Goal: Information Seeking & Learning: Learn about a topic

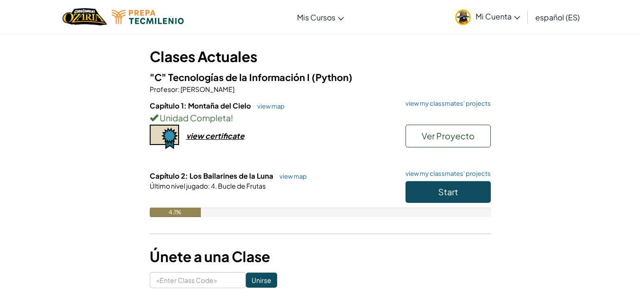
scroll to position [66, 0]
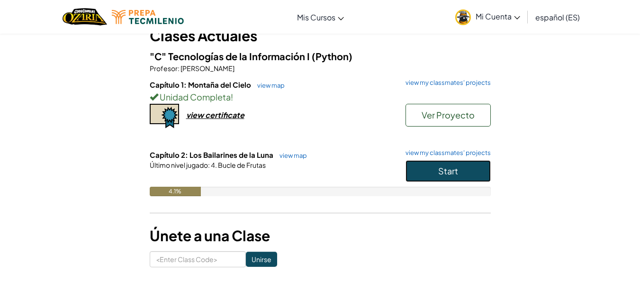
click at [435, 180] on button "Start" at bounding box center [448, 171] width 85 height 22
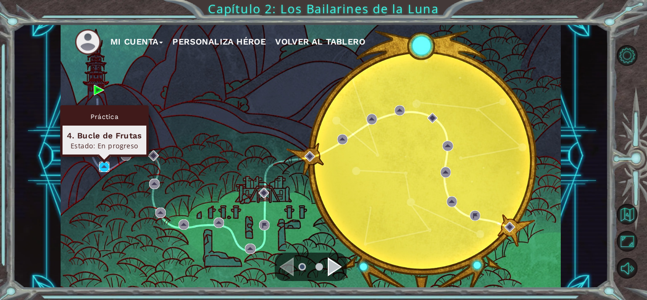
click at [100, 166] on img at bounding box center [104, 167] width 10 height 10
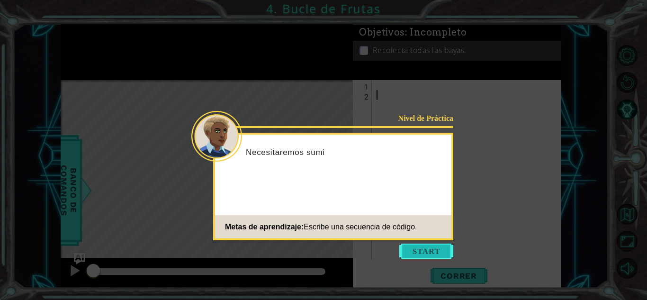
click at [452, 255] on button "Start" at bounding box center [426, 251] width 54 height 15
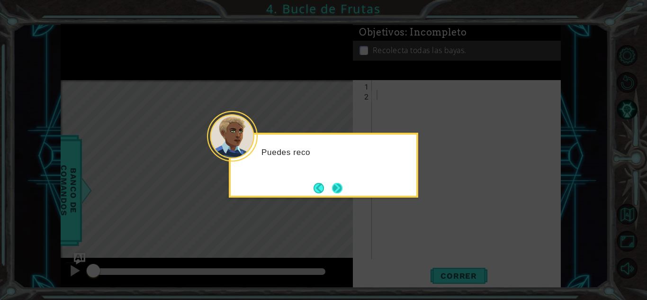
click at [337, 193] on button "Next" at bounding box center [337, 188] width 10 height 10
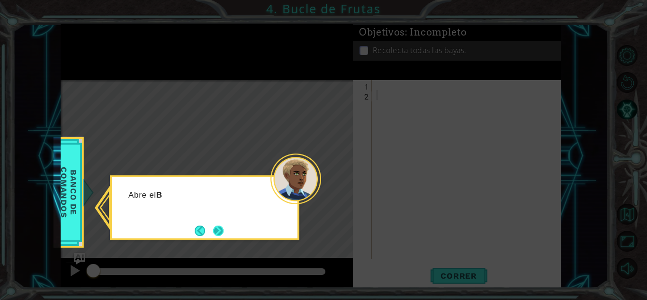
click at [222, 229] on button "Next" at bounding box center [218, 231] width 10 height 10
click at [215, 226] on button "Next" at bounding box center [218, 231] width 10 height 10
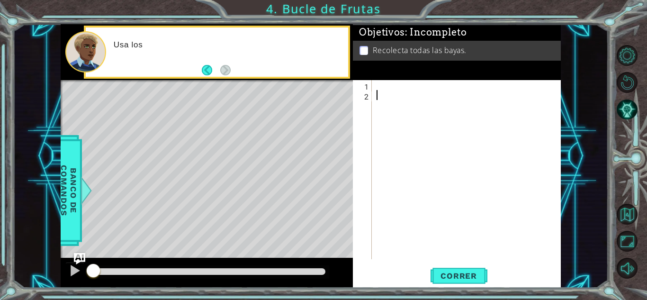
click at [214, 66] on button "Back" at bounding box center [211, 70] width 18 height 10
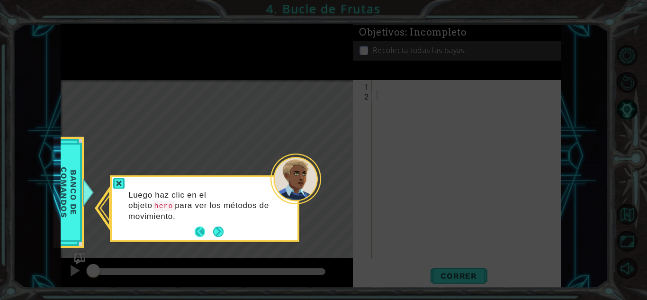
click at [198, 230] on button "Back" at bounding box center [204, 232] width 18 height 10
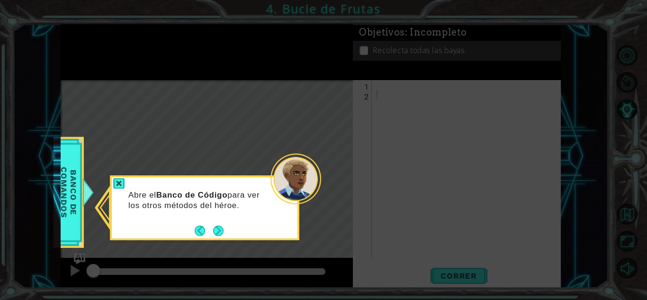
click at [198, 230] on button "Back" at bounding box center [204, 231] width 18 height 10
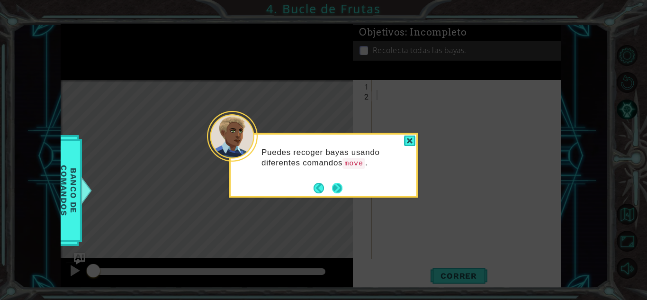
click at [338, 188] on button "Next" at bounding box center [337, 188] width 10 height 10
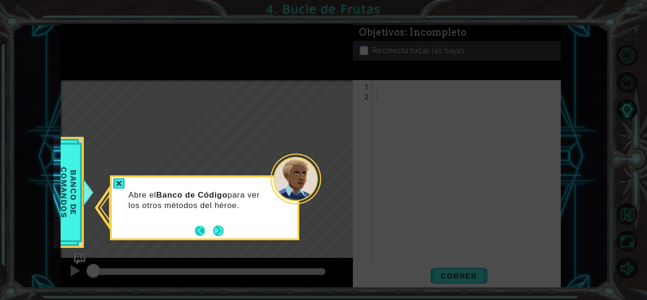
click at [206, 231] on button "Back" at bounding box center [204, 231] width 18 height 10
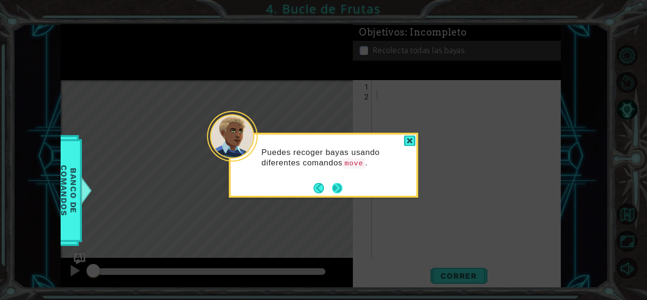
click at [337, 186] on button "Next" at bounding box center [337, 188] width 10 height 10
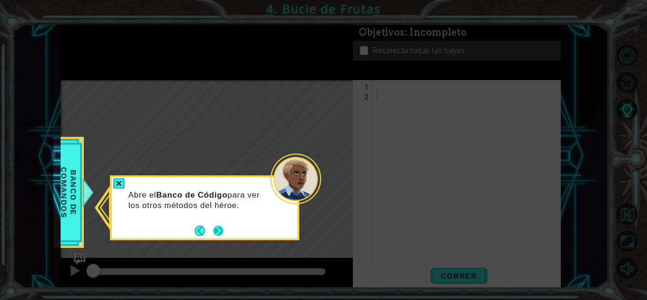
click at [221, 231] on button "Next" at bounding box center [218, 231] width 10 height 10
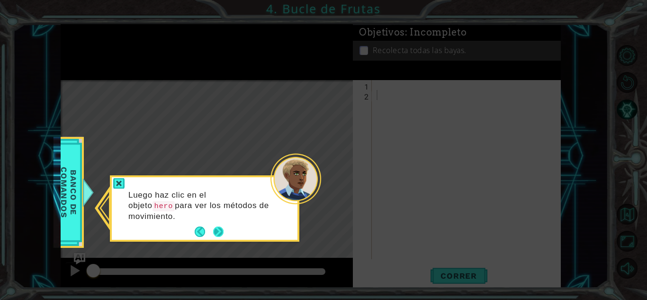
click at [218, 229] on button "Next" at bounding box center [218, 232] width 10 height 10
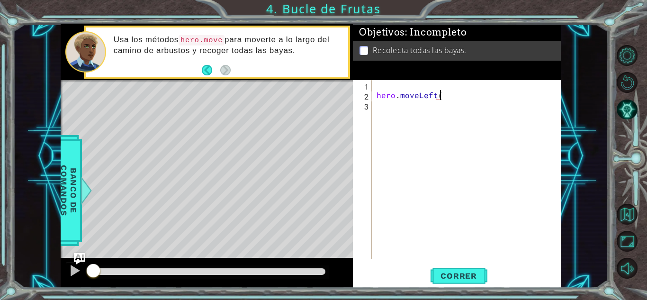
scroll to position [0, 4]
type textarea "hero.moveLeft(2)"
drag, startPoint x: 375, startPoint y: 98, endPoint x: 467, endPoint y: 96, distance: 92.4
click at [467, 96] on div "hero . moveLeft ( 2 )" at bounding box center [469, 179] width 189 height 199
click at [416, 115] on div "hero . moveLeft ( 2 )" at bounding box center [469, 179] width 189 height 199
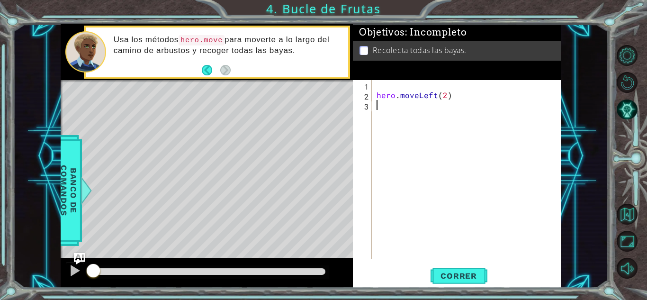
scroll to position [0, 0]
paste textarea "hero.moveLeft(2)"
type textarea "hero.moveLeft(2)"
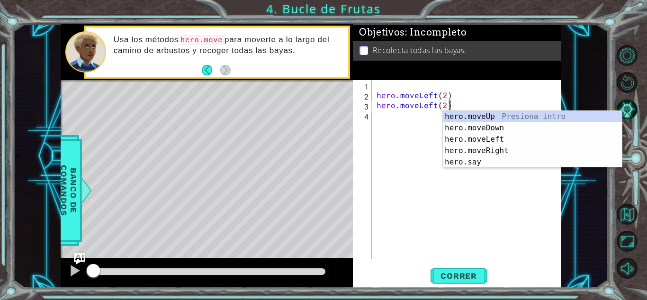
click at [410, 121] on div "hero . moveLeft ( 2 ) hero . moveLeft ( 2 )" at bounding box center [469, 179] width 189 height 199
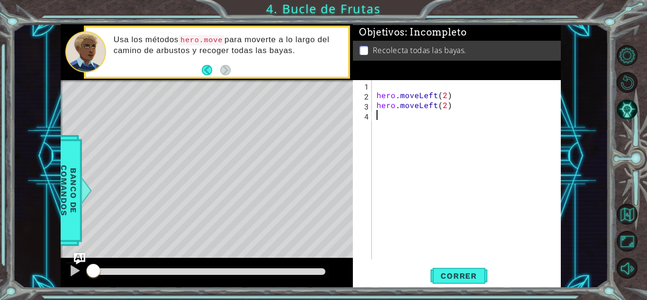
paste textarea "hero.moveLeft(2)"
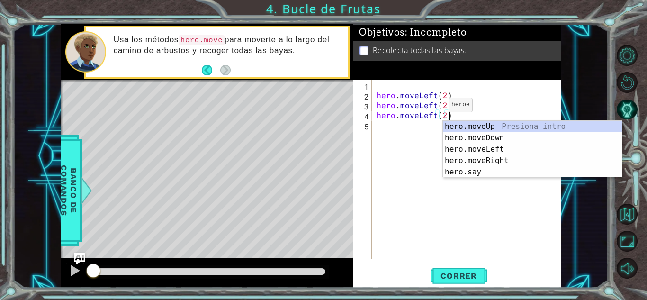
click at [433, 106] on div "hero . moveLeft ( 2 ) hero . moveLeft ( 2 ) hero . moveLeft ( 2 )" at bounding box center [469, 179] width 189 height 199
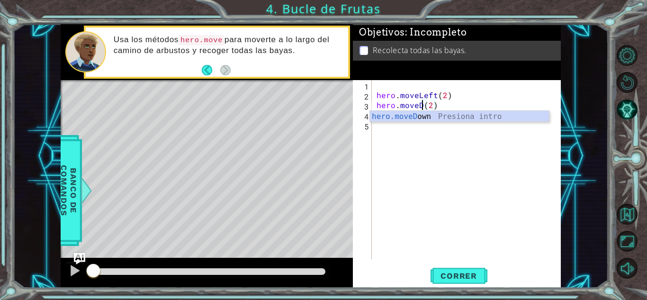
type textarea "hero.moveDown(2)"
click at [442, 135] on div "hero . moveLeft ( 2 ) hero . moveDown ( 2 ) hero . moveLeft ( 2 )" at bounding box center [469, 179] width 189 height 199
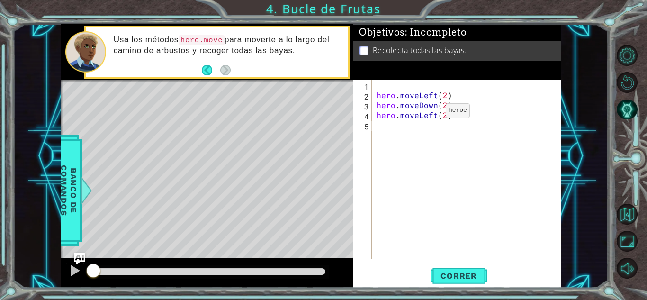
click at [430, 118] on div "hero . moveLeft ( 2 ) hero . moveDown ( 2 ) hero . moveLeft ( 2 )" at bounding box center [469, 179] width 189 height 199
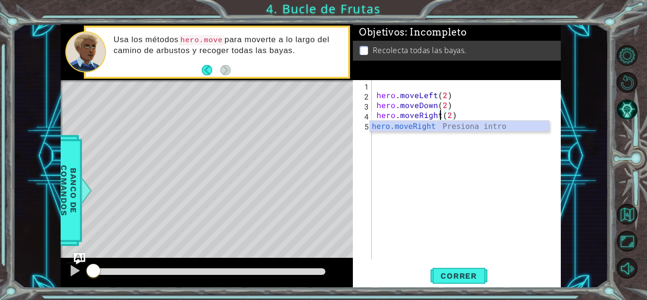
scroll to position [0, 4]
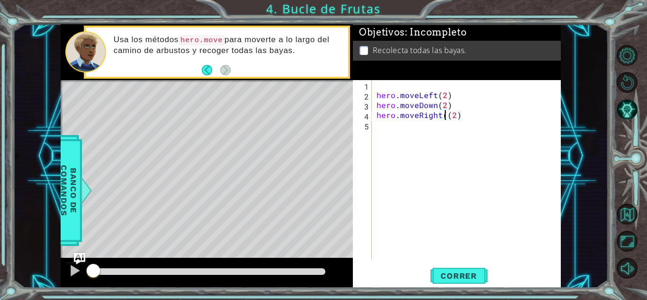
type textarea "hero.moveRight(2)"
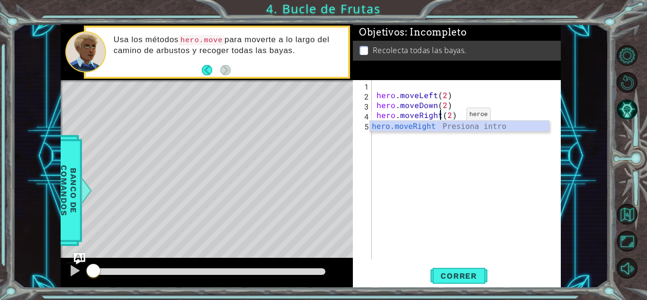
click at [451, 117] on div "hero . moveLeft ( 2 ) hero . moveDown ( 2 ) hero . moveRight ( 2 )" at bounding box center [469, 179] width 189 height 199
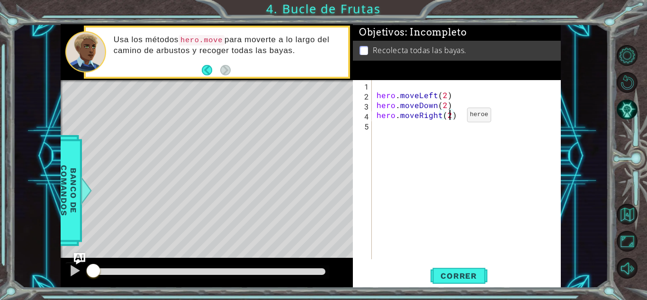
click at [454, 116] on div "hero . moveLeft ( 2 ) hero . moveDown ( 2 ) hero . moveRight ( 2 )" at bounding box center [469, 179] width 189 height 199
click at [453, 275] on span "Correr" at bounding box center [458, 275] width 55 height 9
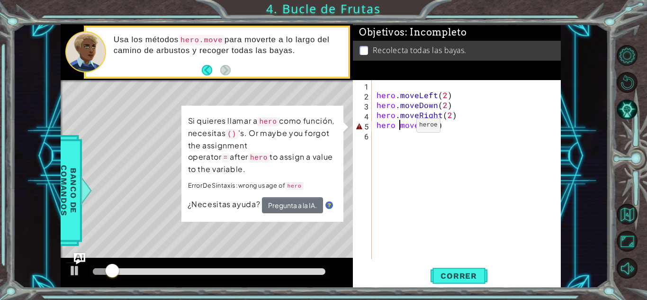
click at [400, 127] on div "hero . moveLeft ( 2 ) hero . moveDown ( 2 ) hero . moveRight ( 2 ) hero moveUp …" at bounding box center [469, 179] width 189 height 199
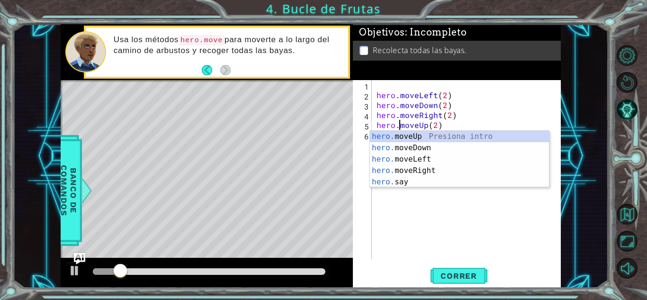
scroll to position [0, 1]
type textarea "hero.moveUp(2)"
click at [472, 272] on span "Correr" at bounding box center [458, 275] width 55 height 9
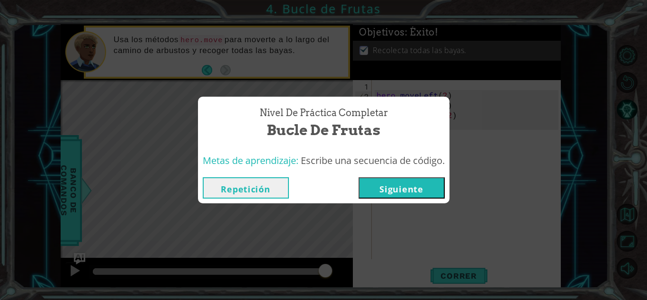
click at [397, 192] on button "Siguiente" at bounding box center [402, 187] width 86 height 21
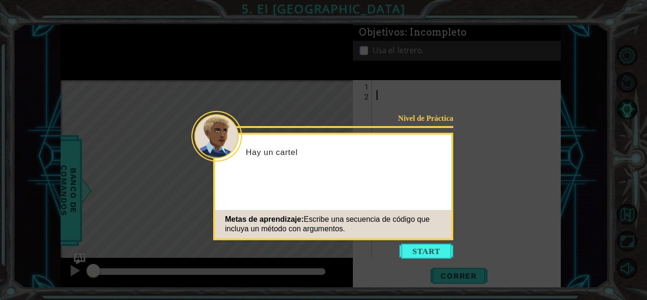
click at [413, 244] on button "Start" at bounding box center [426, 251] width 54 height 15
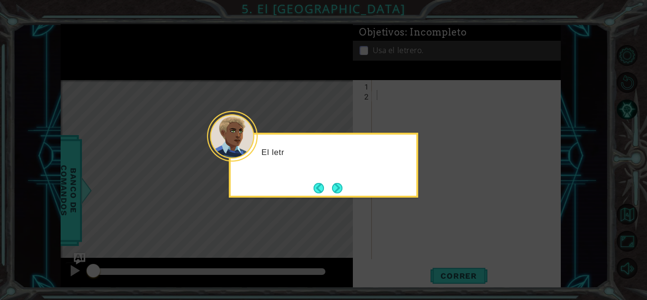
click at [332, 183] on button "Next" at bounding box center [337, 188] width 10 height 10
click at [335, 186] on button "Next" at bounding box center [337, 188] width 10 height 10
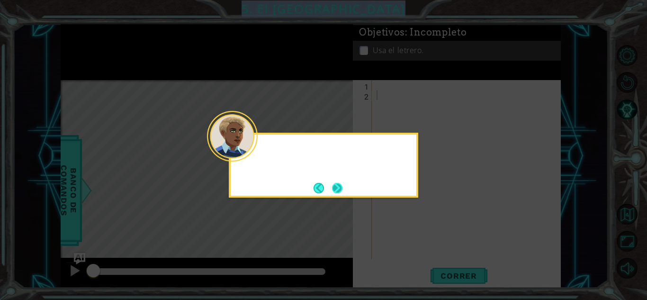
click at [335, 186] on icon at bounding box center [323, 150] width 647 height 300
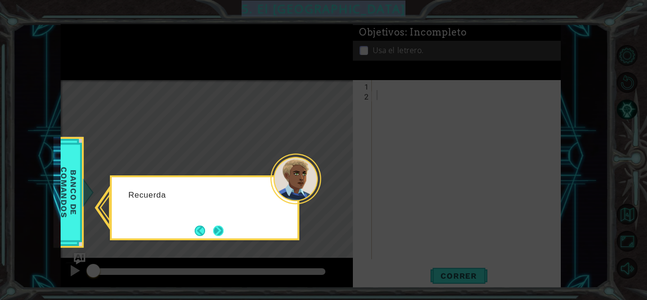
click at [219, 231] on button "Next" at bounding box center [218, 231] width 10 height 10
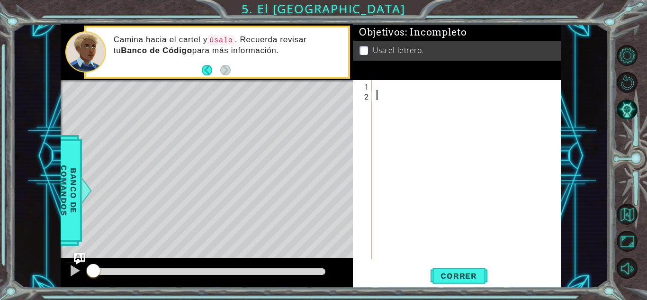
click at [402, 110] on div at bounding box center [469, 179] width 189 height 199
click at [207, 64] on footer at bounding box center [216, 70] width 29 height 14
click at [207, 68] on button "Back" at bounding box center [211, 70] width 18 height 10
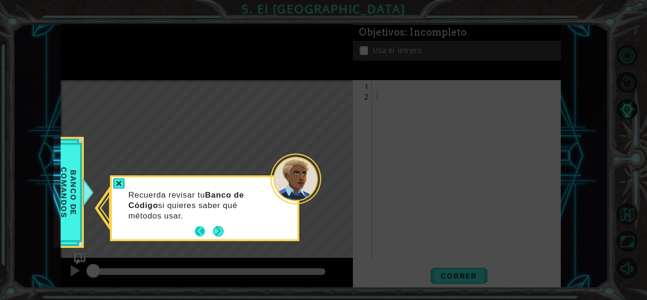
click at [204, 231] on button "Back" at bounding box center [204, 231] width 18 height 10
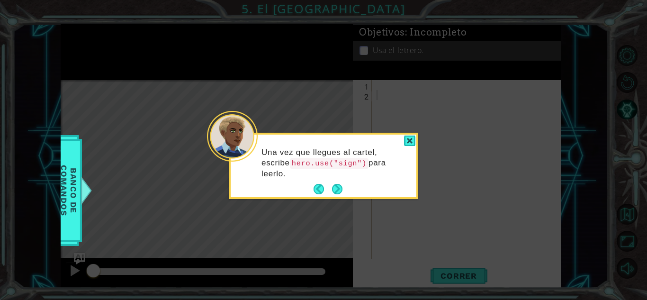
click at [346, 186] on div "Una vez que llegues al cartel, escribe hero.use("sign") para leerlo." at bounding box center [324, 167] width 186 height 59
click at [344, 186] on div "Una vez que llegues al cartel, escribe hero.use("sign") para leerlo." at bounding box center [324, 167] width 186 height 59
click at [338, 185] on button "Next" at bounding box center [337, 189] width 10 height 10
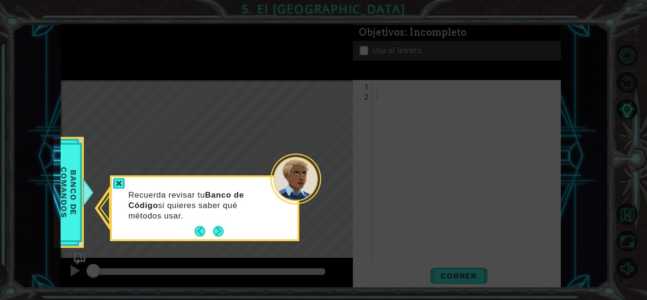
click at [338, 184] on icon at bounding box center [323, 150] width 647 height 300
click at [213, 226] on button "Next" at bounding box center [218, 231] width 10 height 10
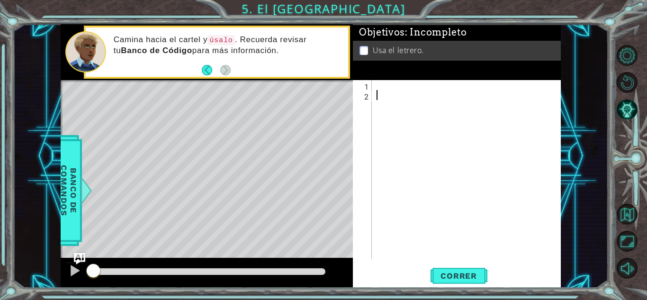
click at [436, 106] on div at bounding box center [469, 179] width 189 height 199
type textarea "hero.moveRight()"
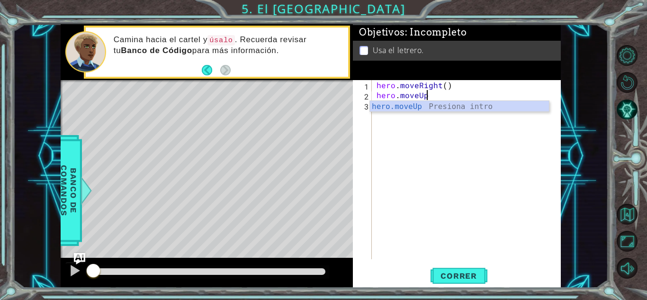
scroll to position [0, 3]
type textarea "hero.moveUp()"
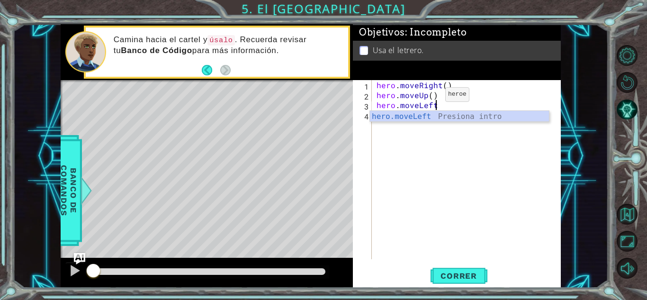
scroll to position [0, 3]
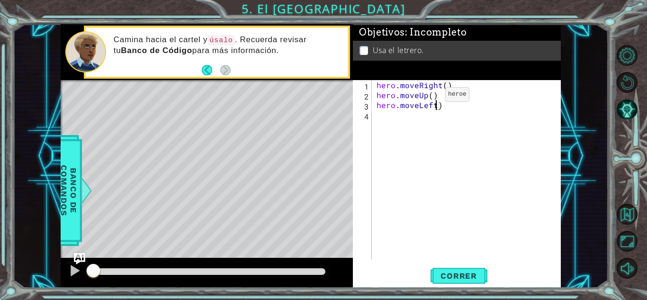
type textarea "hero.moveLeft()"
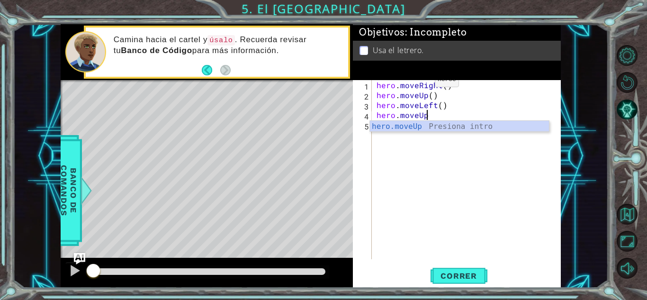
scroll to position [0, 3]
type textarea "hero.moveUp()"
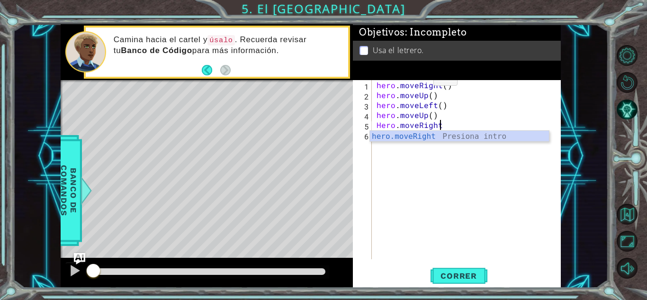
scroll to position [0, 4]
type textarea "Hero.moveRight(2)"
click at [397, 139] on div "hero . moveRight ( ) hero . moveUp ( ) hero . moveLeft ( ) hero . moveUp ( ) He…" at bounding box center [469, 179] width 189 height 199
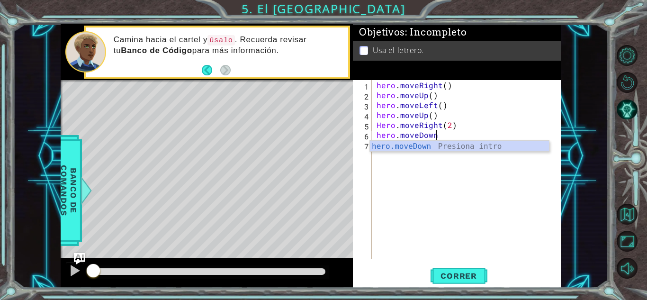
type textarea "hero.moveDown()"
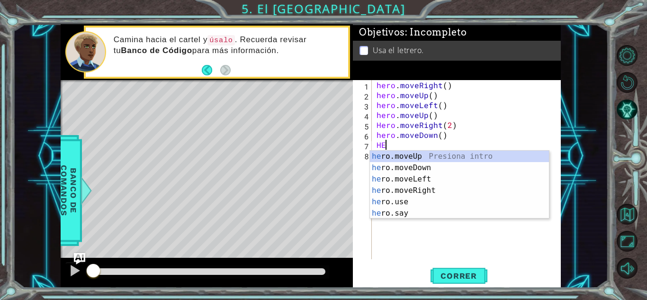
type textarea "H"
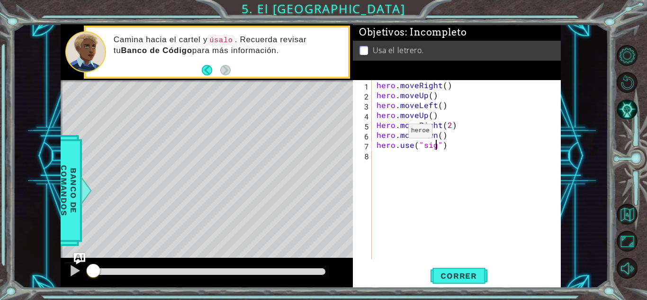
scroll to position [0, 4]
click at [481, 280] on span "Correr" at bounding box center [458, 275] width 55 height 9
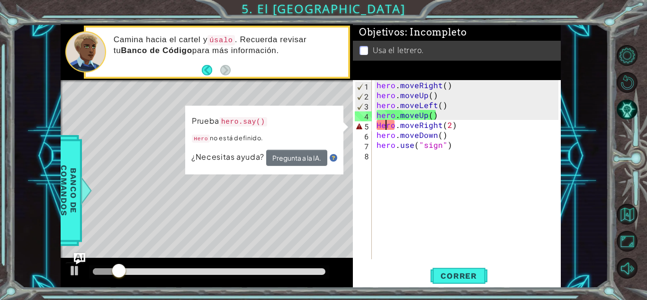
click at [384, 126] on div "hero . moveRight ( ) hero . moveUp ( ) hero . moveLeft ( ) hero . moveUp ( ) He…" at bounding box center [469, 179] width 189 height 199
click at [382, 124] on div "hero . moveRight ( ) hero . moveUp ( ) hero . moveLeft ( ) hero . moveUp ( ) He…" at bounding box center [469, 179] width 189 height 199
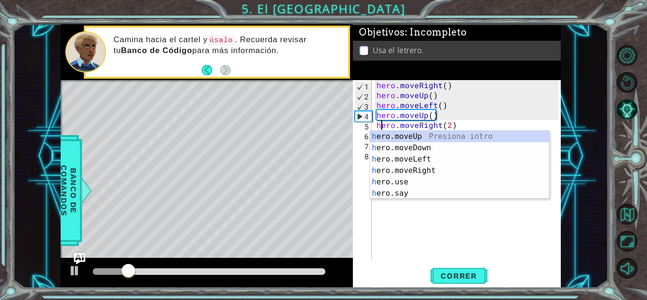
scroll to position [0, 0]
type textarea "hero.moveRight(2)"
click at [451, 271] on span "Correr" at bounding box center [458, 275] width 55 height 9
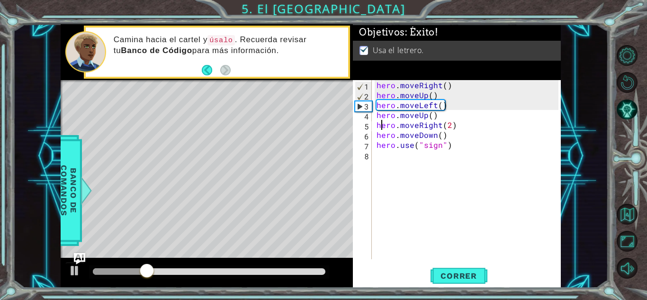
click at [274, 274] on div at bounding box center [209, 271] width 233 height 7
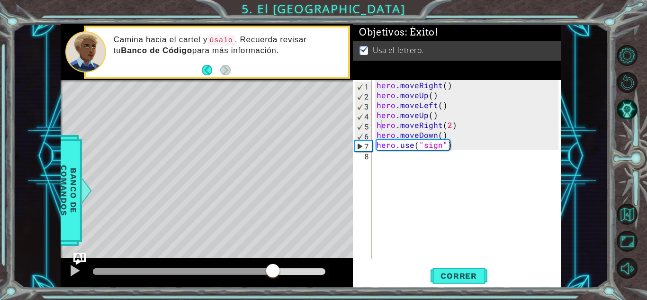
click at [76, 263] on img "Ask AI" at bounding box center [79, 258] width 12 height 12
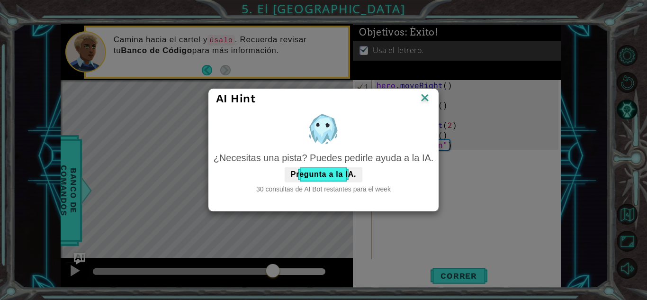
click at [75, 270] on div "AI Hint ¿Necesitas una pista? Puedes pedirle ayuda a la IA. Pregunta a la IA. 3…" at bounding box center [323, 150] width 647 height 300
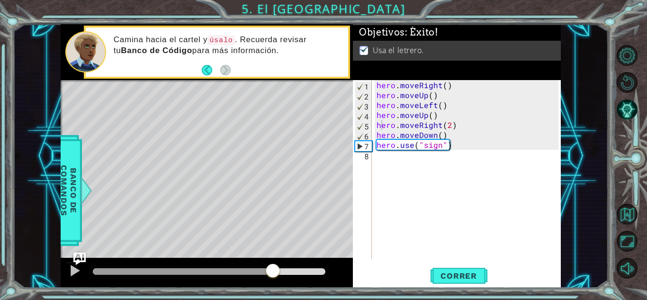
click at [75, 255] on img "Ask AI" at bounding box center [79, 258] width 12 height 12
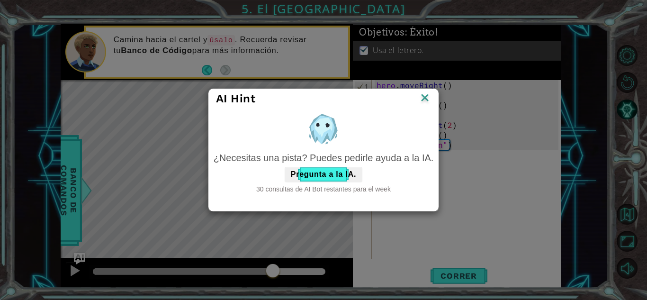
click at [432, 100] on div "AI Hint" at bounding box center [324, 98] width 230 height 19
click at [423, 103] on img at bounding box center [425, 98] width 12 height 14
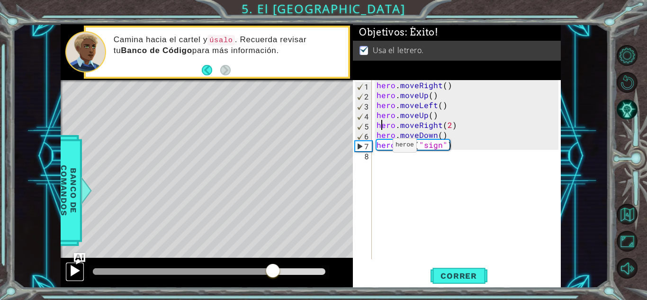
click at [74, 274] on div at bounding box center [75, 270] width 12 height 12
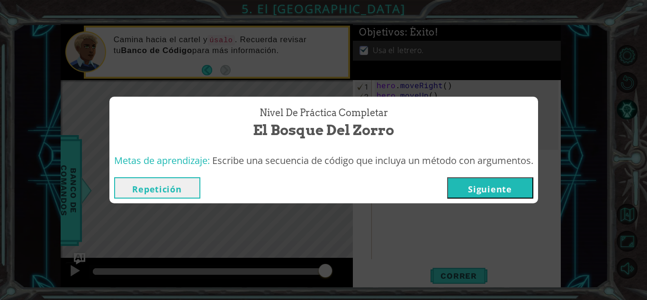
click at [467, 183] on button "Siguiente" at bounding box center [490, 187] width 86 height 21
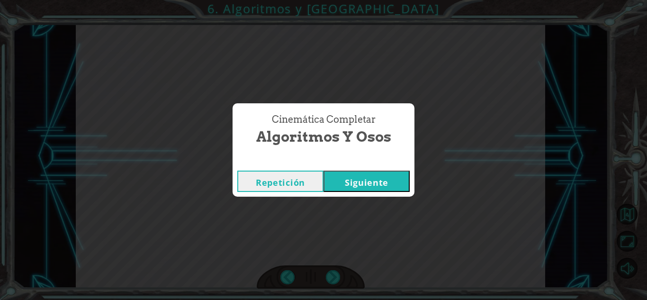
click at [376, 176] on button "Siguiente" at bounding box center [367, 181] width 86 height 21
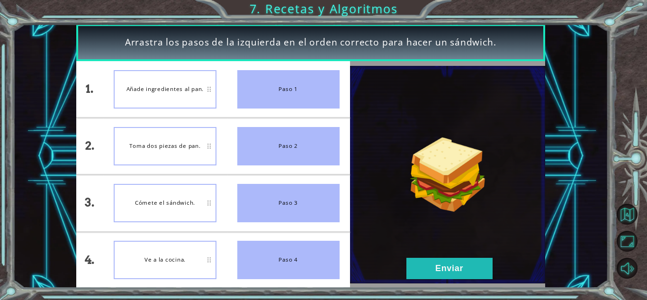
click at [228, 90] on li "Paso 1" at bounding box center [288, 89] width 123 height 56
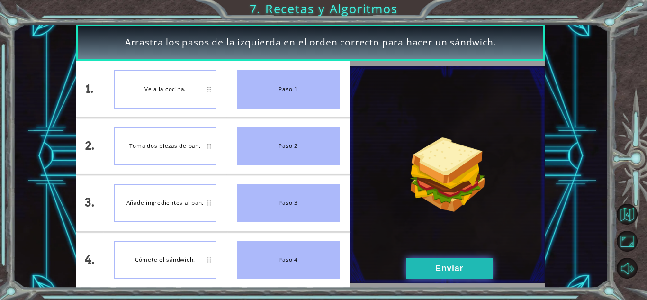
click at [411, 263] on button "Enviar" at bounding box center [450, 268] width 86 height 21
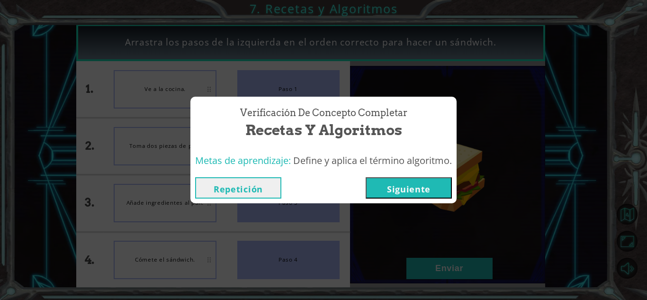
click at [417, 182] on button "Siguiente" at bounding box center [409, 187] width 86 height 21
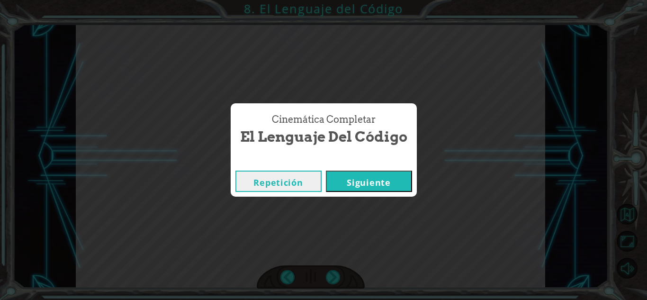
click at [394, 194] on div "Repetición [GEOGRAPHIC_DATA]" at bounding box center [324, 181] width 186 height 31
click at [398, 188] on button "Siguiente" at bounding box center [369, 181] width 86 height 21
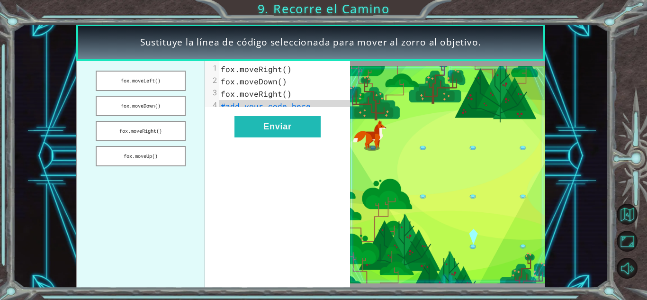
click at [256, 109] on span "#add your code here" at bounding box center [266, 106] width 90 height 10
click at [118, 103] on button "fox.moveDown()" at bounding box center [141, 106] width 90 height 20
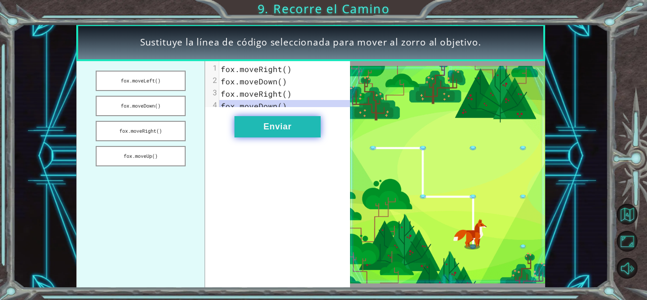
click at [257, 130] on button "Enviar" at bounding box center [278, 126] width 86 height 21
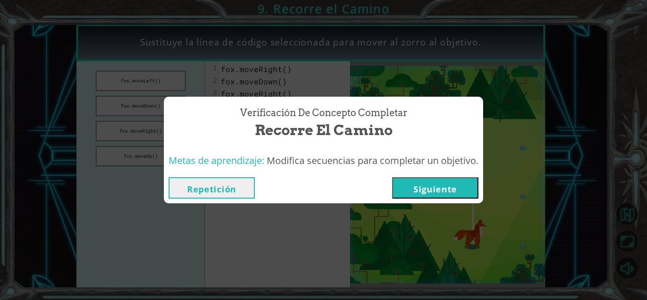
click at [443, 181] on button "Siguiente" at bounding box center [435, 187] width 86 height 21
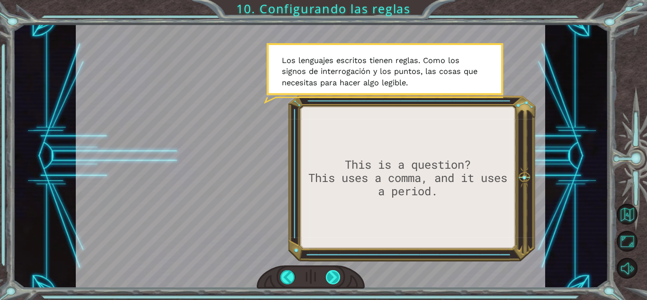
click at [335, 274] on div at bounding box center [333, 277] width 15 height 14
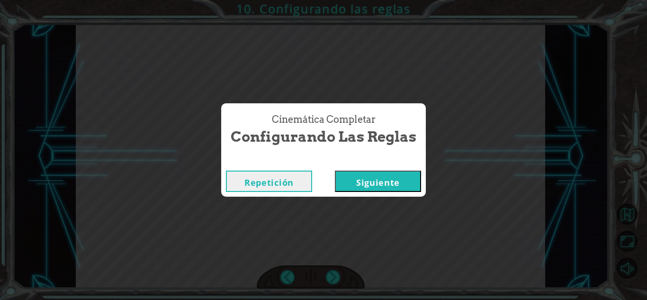
click at [355, 180] on button "Siguiente" at bounding box center [378, 181] width 86 height 21
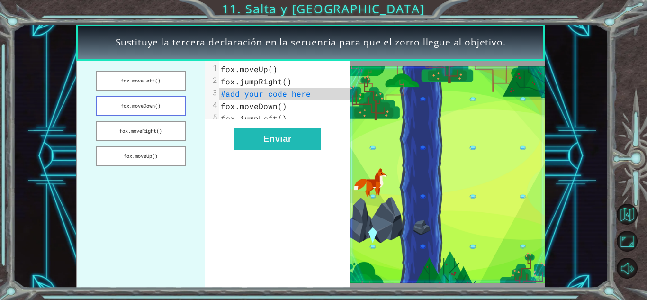
click at [148, 106] on button "fox.moveDown()" at bounding box center [141, 106] width 90 height 20
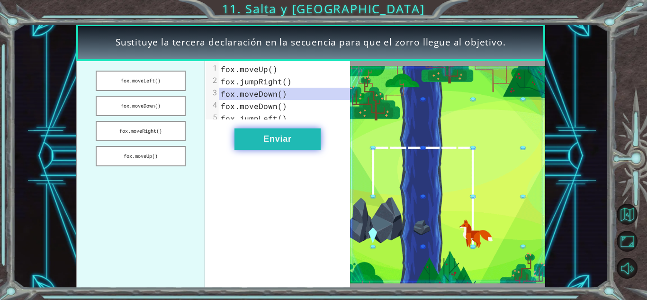
click at [254, 147] on button "Enviar" at bounding box center [278, 138] width 86 height 21
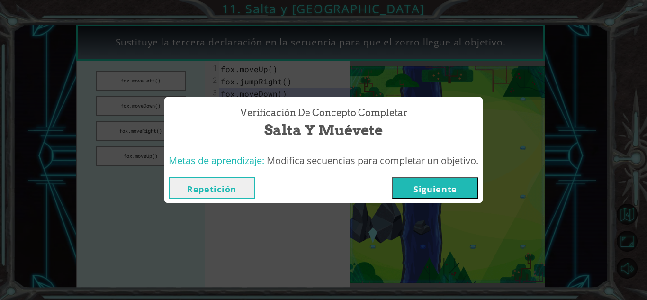
click at [444, 181] on button "Siguiente" at bounding box center [435, 187] width 86 height 21
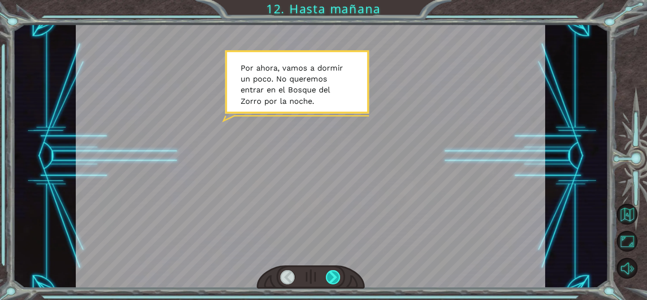
click at [337, 282] on div at bounding box center [333, 277] width 15 height 14
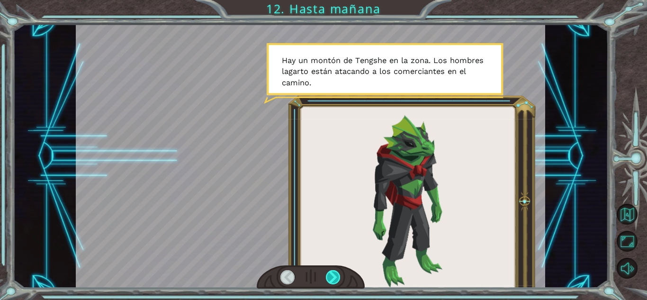
click at [337, 282] on div at bounding box center [333, 277] width 15 height 14
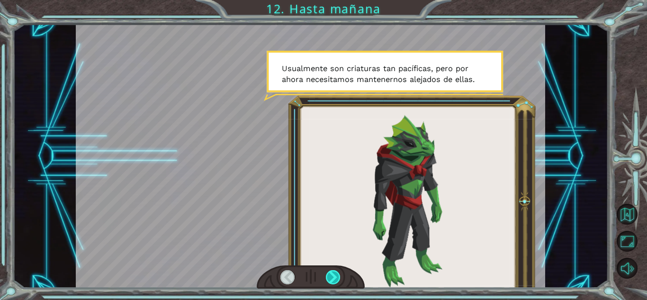
click at [337, 282] on div at bounding box center [333, 277] width 15 height 14
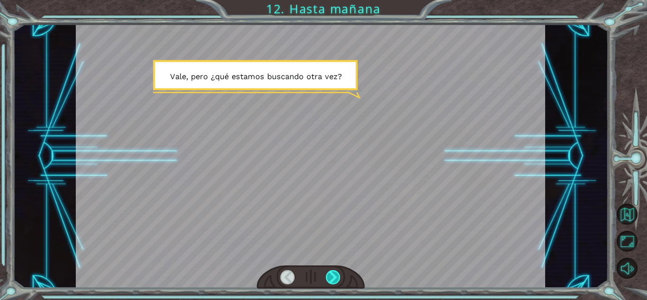
click at [337, 282] on div at bounding box center [333, 277] width 15 height 14
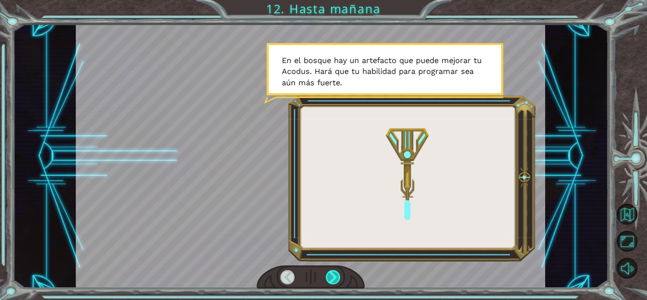
click at [337, 282] on div at bounding box center [333, 277] width 15 height 14
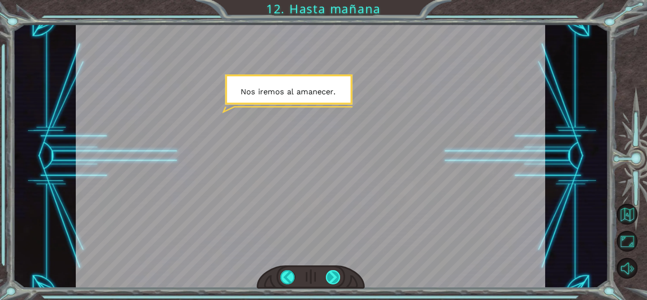
click at [337, 282] on div at bounding box center [333, 277] width 15 height 14
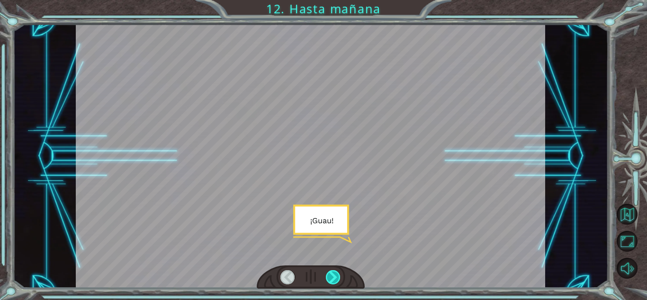
click at [337, 281] on div at bounding box center [333, 277] width 15 height 14
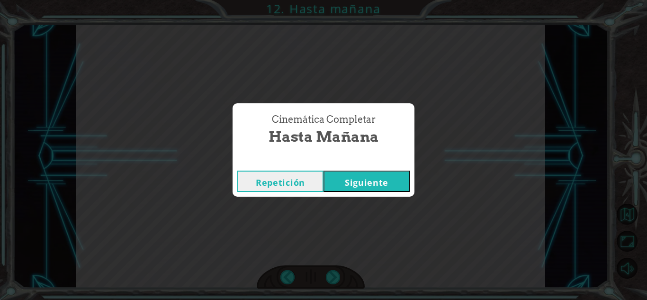
click at [370, 182] on button "Siguiente" at bounding box center [367, 181] width 86 height 21
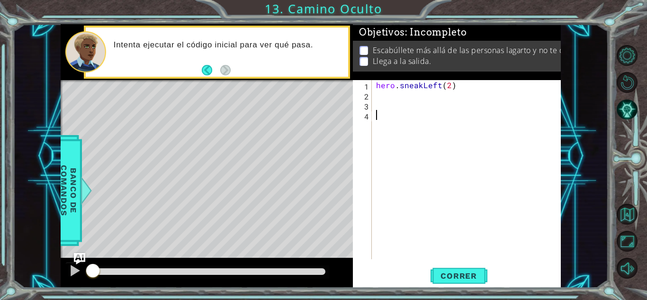
click at [400, 107] on div "hero . sneakLeft ( 2 )" at bounding box center [468, 179] width 189 height 199
click at [442, 272] on span "Correr" at bounding box center [458, 275] width 55 height 9
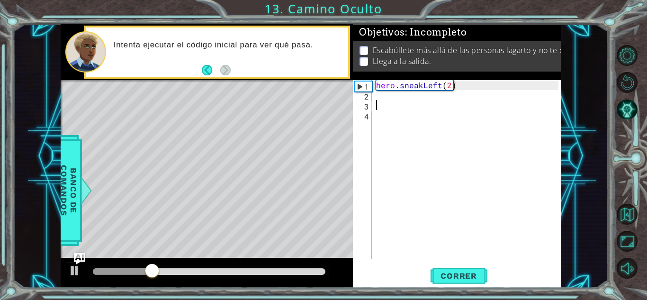
click at [402, 105] on div "hero . sneakLeft ( 2 )" at bounding box center [468, 179] width 189 height 199
click at [400, 97] on div "hero . sneakLeft ( 2 )" at bounding box center [468, 179] width 189 height 199
click at [313, 270] on div at bounding box center [209, 271] width 233 height 7
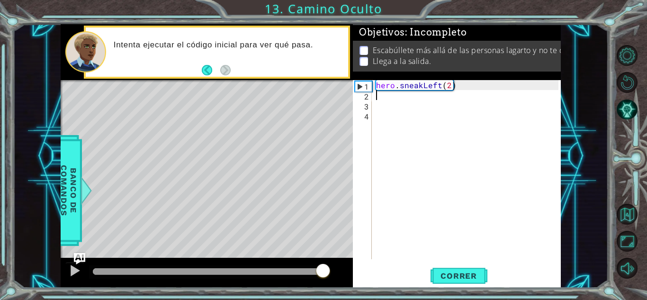
drag, startPoint x: 324, startPoint y: 270, endPoint x: 329, endPoint y: 270, distance: 5.2
click at [326, 270] on div at bounding box center [209, 271] width 233 height 7
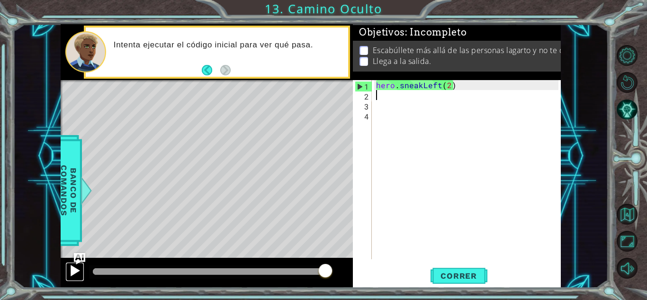
click at [72, 274] on div at bounding box center [75, 270] width 12 height 12
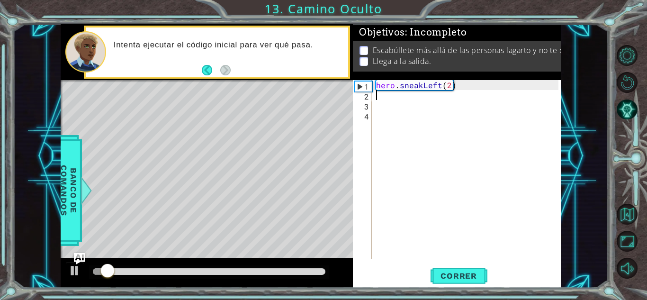
click at [283, 279] on div at bounding box center [207, 273] width 292 height 30
click at [290, 276] on div at bounding box center [209, 271] width 240 height 13
click at [299, 272] on div at bounding box center [209, 271] width 233 height 7
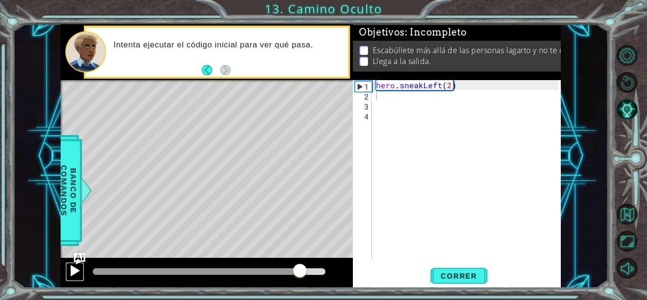
click at [67, 272] on button at bounding box center [74, 271] width 19 height 19
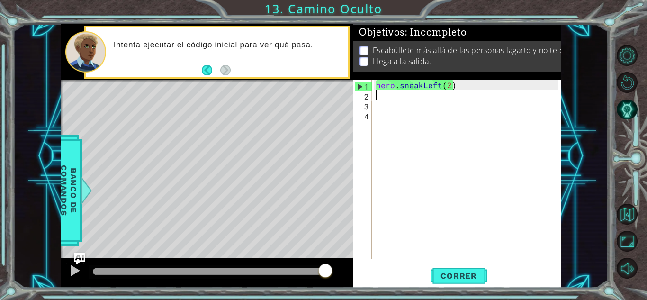
click at [422, 105] on div "hero . sneakLeft ( 2 )" at bounding box center [468, 179] width 189 height 199
click at [421, 97] on div "hero . sneakLeft ( 2 )" at bounding box center [468, 179] width 189 height 199
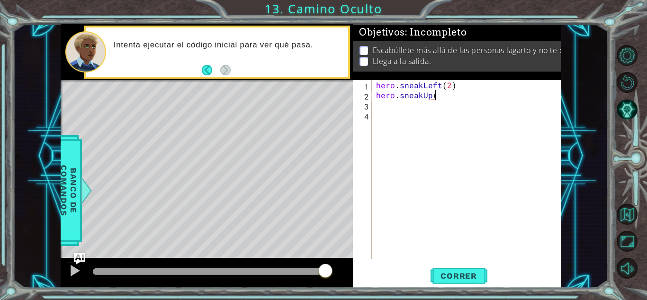
scroll to position [0, 3]
type textarea "hero.sneakUp(2)"
type textarea "hero.sneakRight(2)"
click at [453, 267] on button "Correr" at bounding box center [459, 275] width 57 height 21
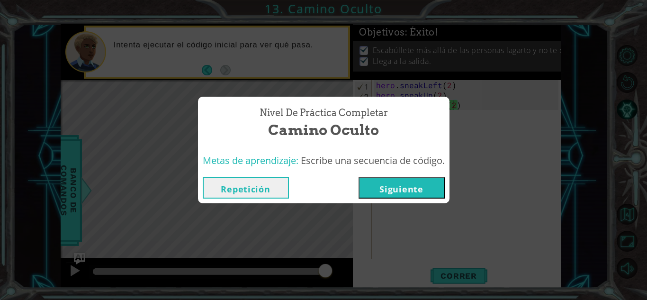
click at [444, 187] on button "Siguiente" at bounding box center [402, 187] width 86 height 21
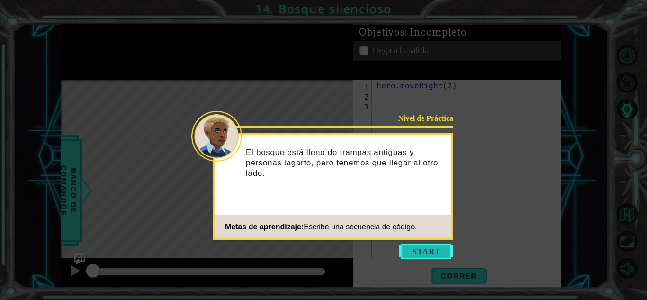
click at [440, 248] on button "Start" at bounding box center [426, 251] width 54 height 15
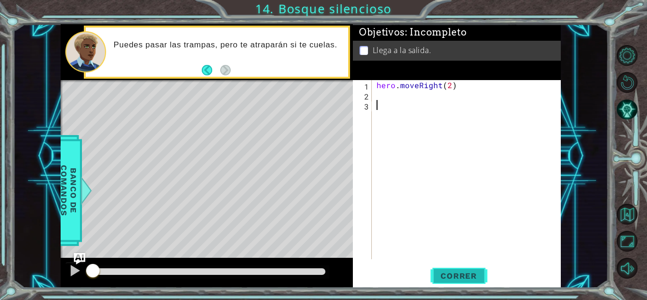
click at [434, 273] on span "Correr" at bounding box center [458, 275] width 55 height 9
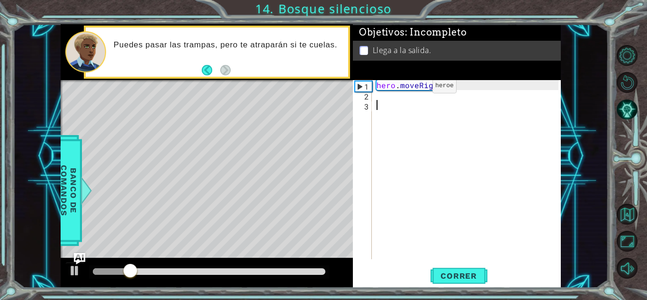
click at [417, 88] on div "hero . moveRight ( 2 )" at bounding box center [469, 179] width 189 height 199
type textarea "hero.moveRight(2)"
click at [410, 97] on div "hero . moveRight ( 2 )" at bounding box center [469, 179] width 189 height 199
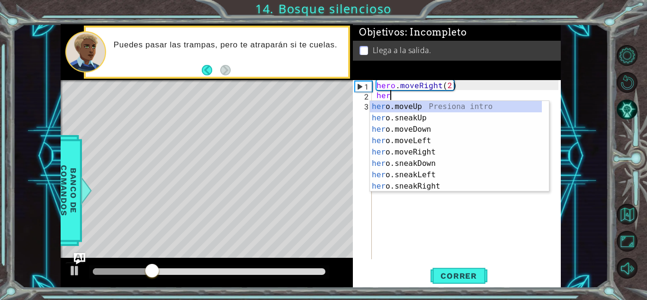
scroll to position [0, 0]
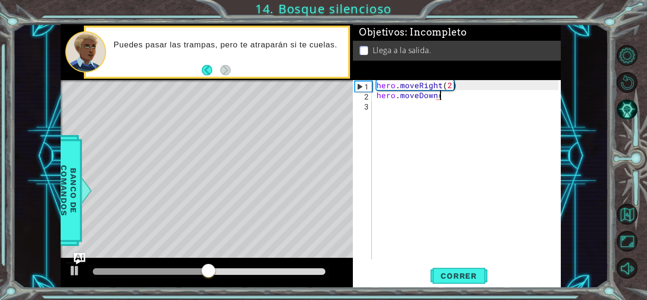
type textarea "hero.moveDown()"
type textarea "hero.sneakRight(2)"
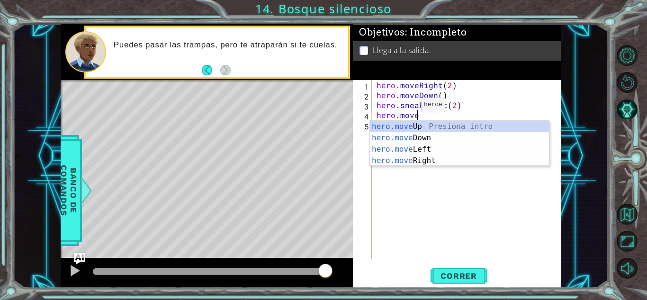
scroll to position [0, 2]
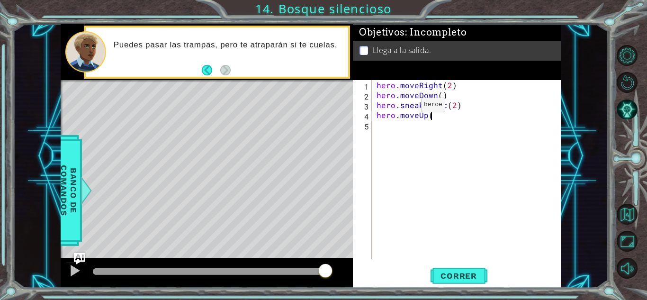
type textarea "hero.moveUp()"
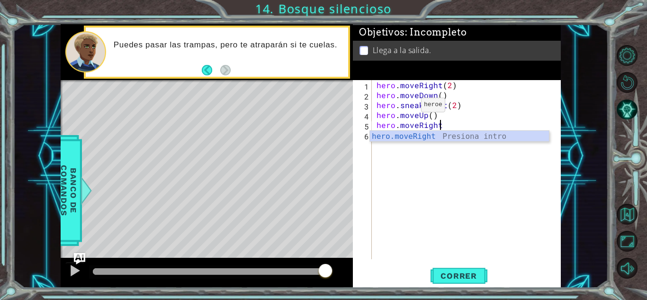
scroll to position [0, 4]
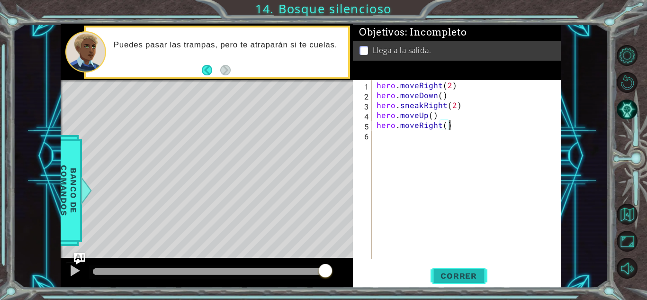
type textarea "hero.moveRight()"
click at [468, 275] on span "Correr" at bounding box center [458, 275] width 55 height 9
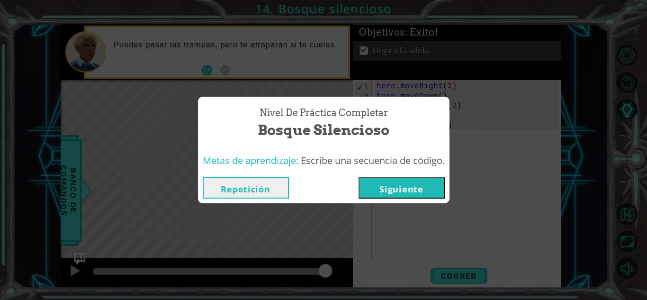
click at [390, 186] on button "Siguiente" at bounding box center [402, 187] width 86 height 21
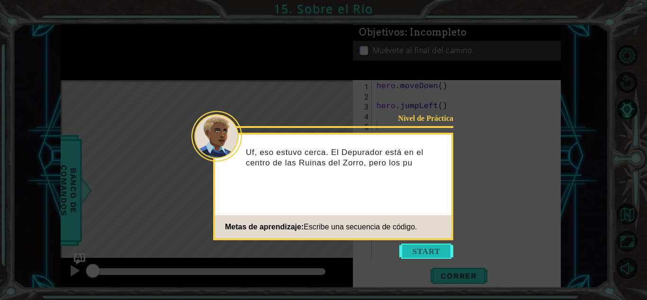
click at [417, 245] on button "Start" at bounding box center [426, 251] width 54 height 15
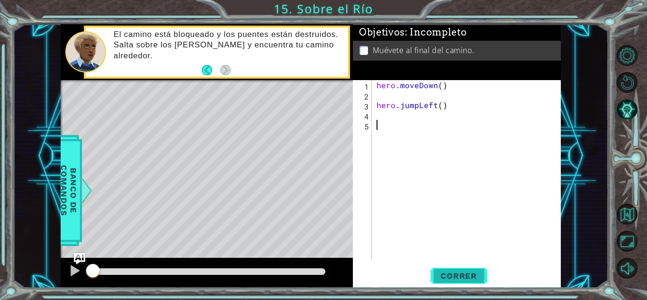
click at [484, 281] on button "Correr" at bounding box center [459, 275] width 57 height 21
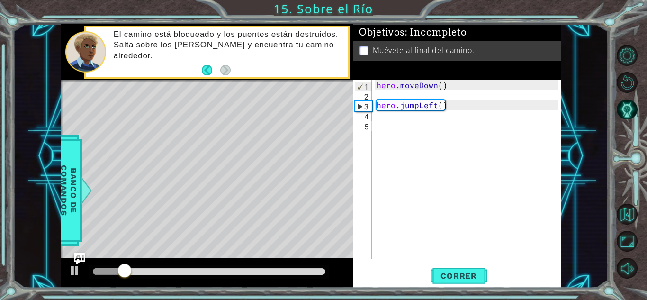
click at [386, 93] on div "hero . moveDown ( ) hero . jumpLeft ( )" at bounding box center [469, 179] width 189 height 199
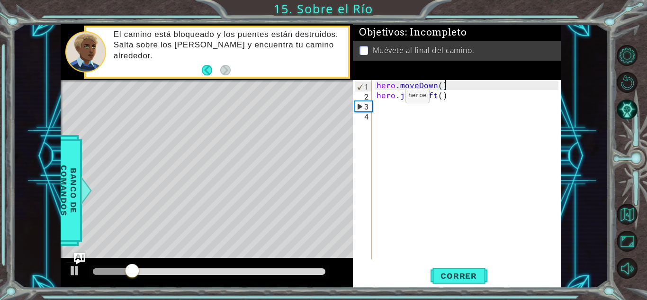
click at [390, 99] on div "hero . moveDown ( ) hero . jumpLeft ( )" at bounding box center [469, 179] width 189 height 199
type textarea "hero.jumpLeft()"
click at [391, 107] on div "hero . moveDown ( ) hero . jumpLeft ( )" at bounding box center [469, 179] width 189 height 199
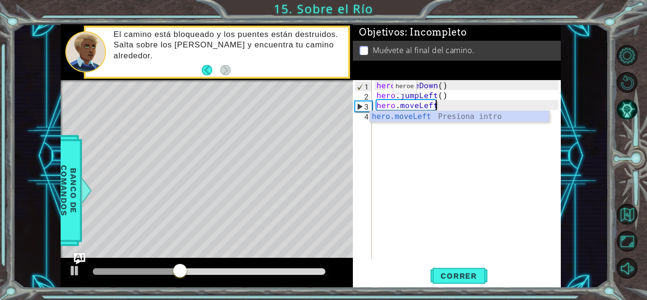
scroll to position [0, 4]
type textarea "hero.moveLeft()"
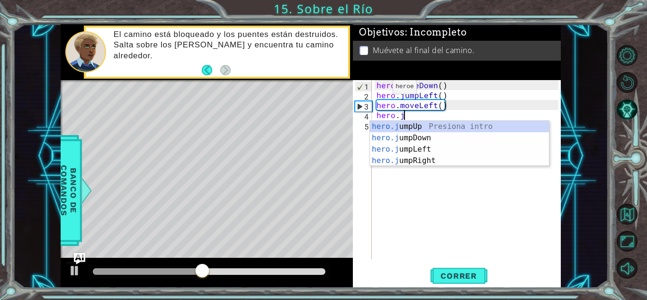
scroll to position [0, 1]
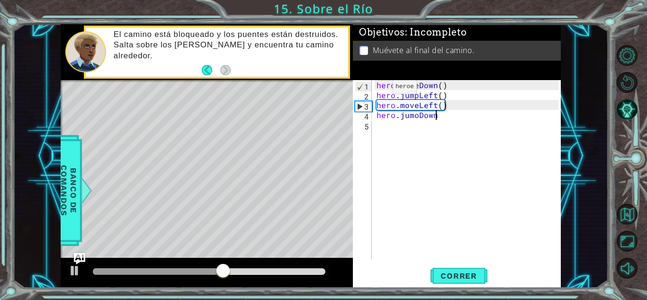
type textarea "hero.jumoDown()"
type textarea "H"
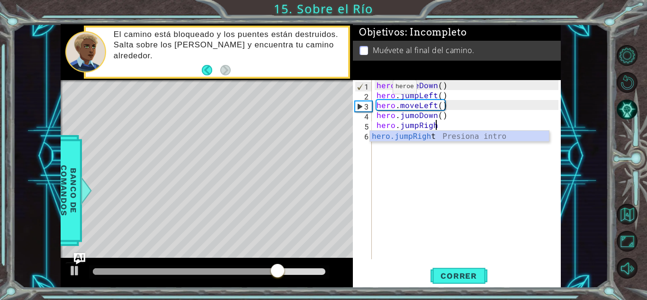
scroll to position [0, 3]
type textarea "hero.jumpRight()"
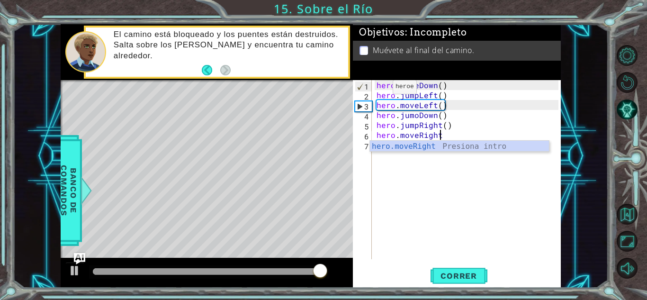
scroll to position [0, 4]
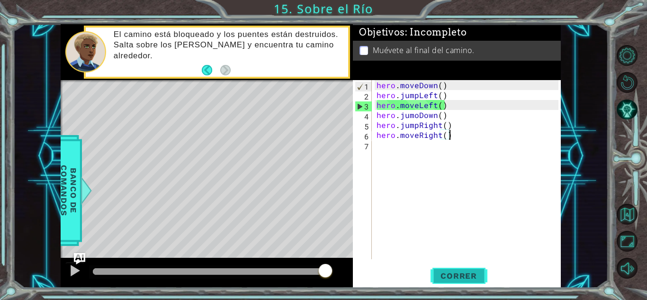
click at [438, 276] on span "Correr" at bounding box center [458, 275] width 55 height 9
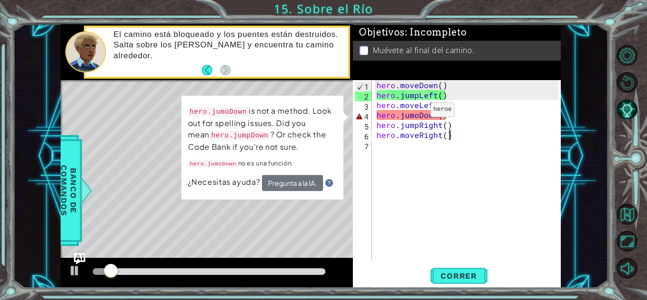
click at [415, 112] on div "hero . moveDown ( ) hero . jumpLeft ( ) hero . moveLeft ( ) hero . jumoDown ( )…" at bounding box center [469, 179] width 189 height 199
click at [416, 114] on div "hero . moveDown ( ) hero . jumpLeft ( ) hero . moveLeft ( ) hero . jumoDown ( )…" at bounding box center [469, 179] width 189 height 199
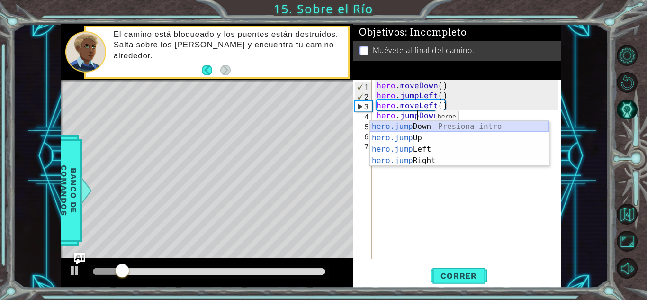
scroll to position [0, 2]
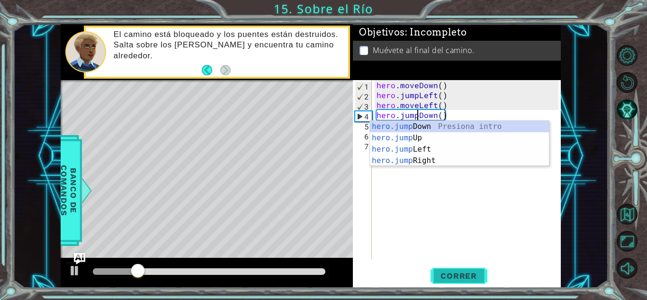
type textarea "hero.jumpDown()"
click at [460, 271] on span "Correr" at bounding box center [458, 275] width 55 height 9
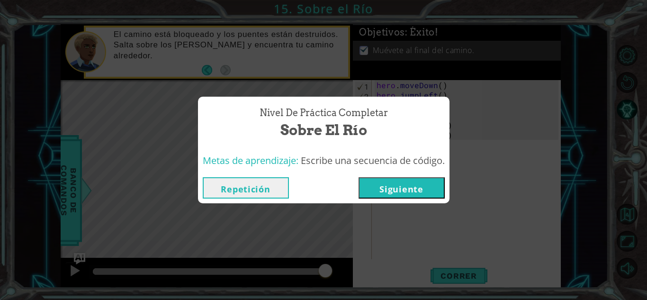
click at [383, 183] on button "Siguiente" at bounding box center [402, 187] width 86 height 21
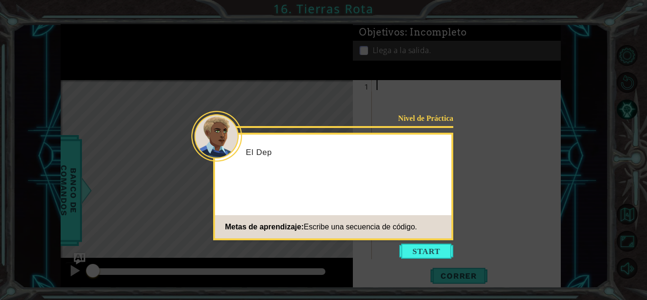
click at [428, 259] on icon at bounding box center [323, 150] width 647 height 300
click at [429, 250] on button "Start" at bounding box center [426, 251] width 54 height 15
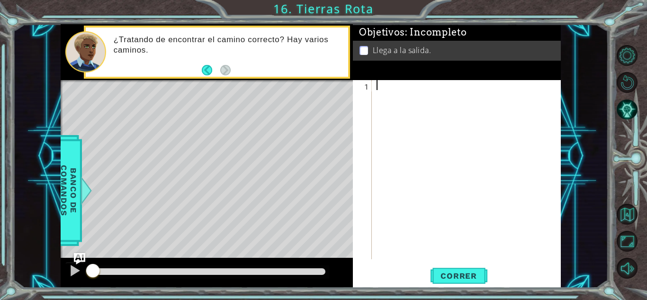
click at [417, 95] on div at bounding box center [469, 179] width 189 height 199
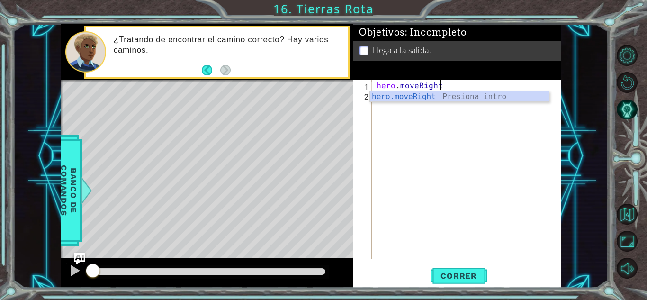
scroll to position [0, 4]
type textarea "hero.moveRight()"
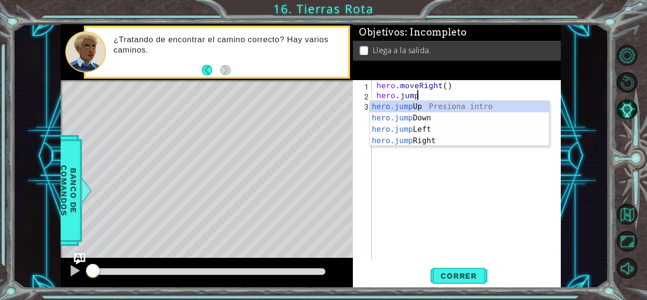
scroll to position [0, 2]
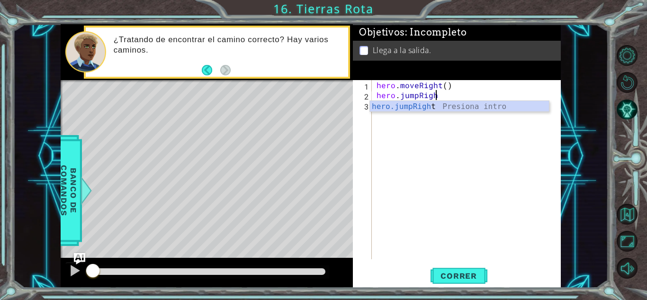
type textarea "hero.jumpRight"
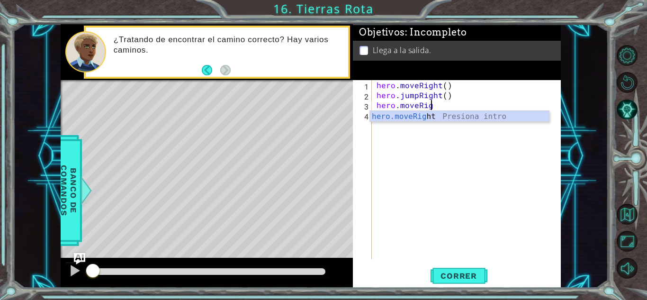
scroll to position [0, 3]
type textarea "hero.moveRight(1)"
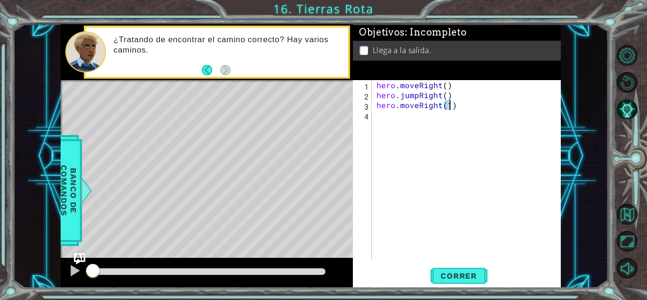
scroll to position [0, 0]
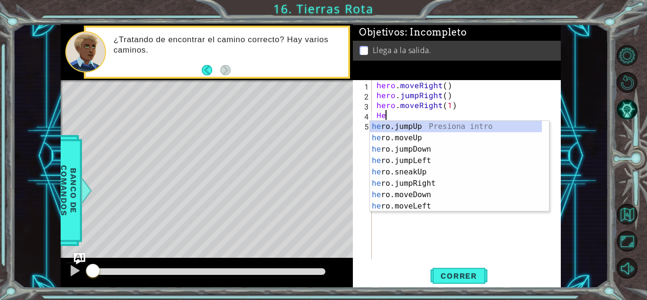
type textarea "H"
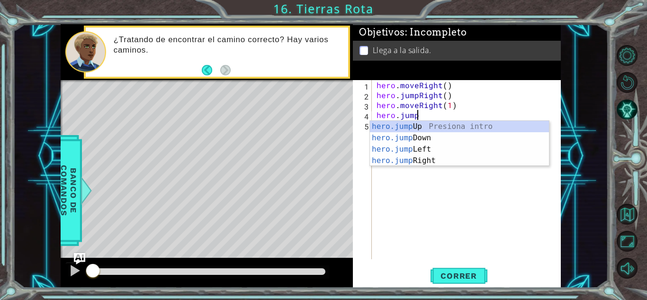
scroll to position [0, 2]
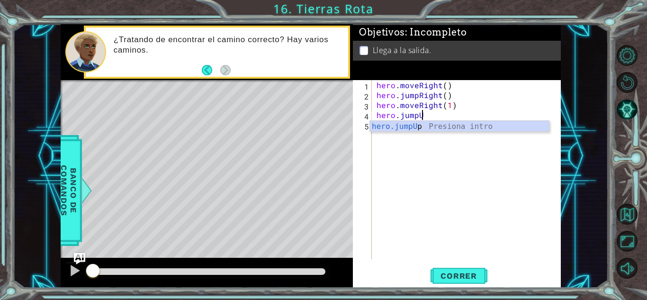
type textarea "hero.jumpUp"
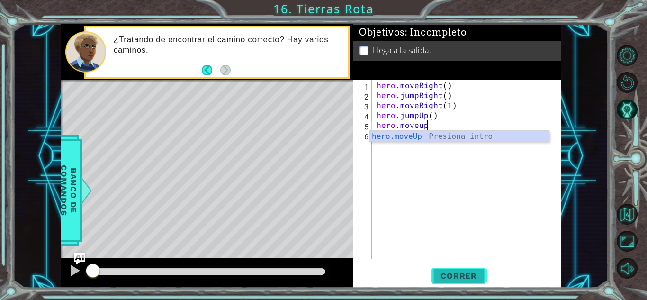
click at [460, 284] on button "Correr" at bounding box center [459, 275] width 57 height 21
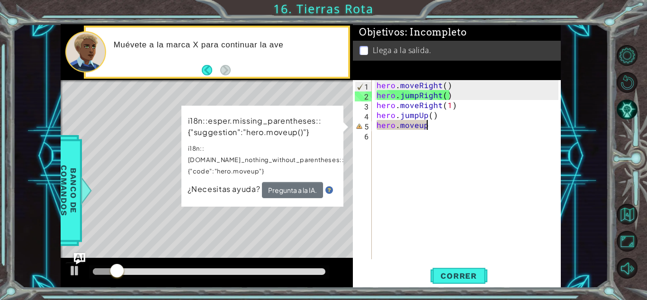
click at [422, 126] on div "hero . moveRight ( ) hero . jumpRight ( ) hero . moveRight ( 1 ) hero . jumpUp …" at bounding box center [469, 179] width 189 height 199
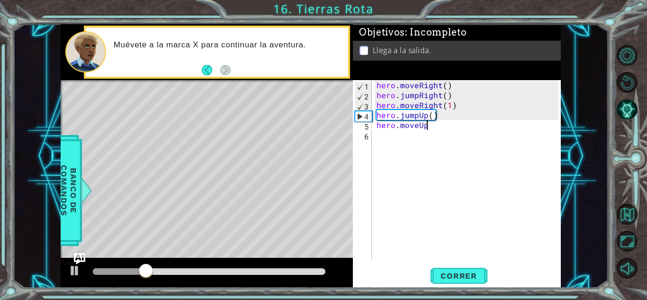
click at [441, 126] on div "hero . moveRight ( ) hero . jumpRight ( ) hero . moveRight ( 1 ) hero . jumpUp …" at bounding box center [469, 179] width 189 height 199
type textarea "hero.moveUp()"
click at [462, 268] on button "Correr" at bounding box center [459, 275] width 57 height 21
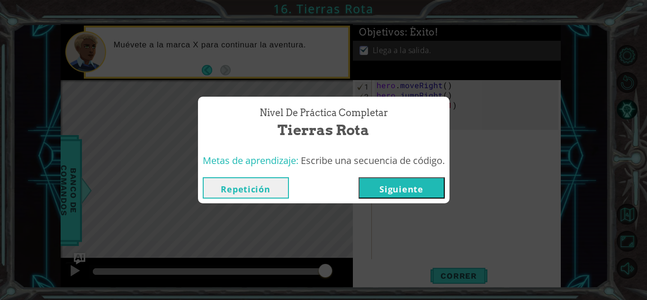
click at [424, 192] on button "Siguiente" at bounding box center [402, 187] width 86 height 21
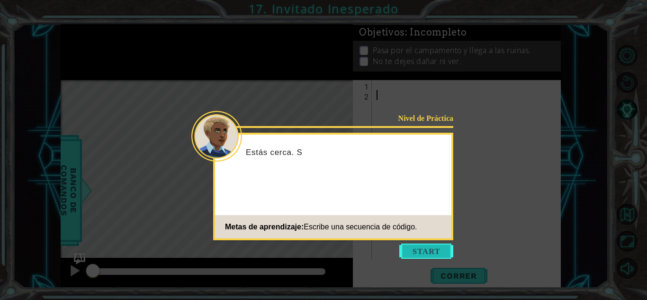
click at [424, 247] on button "Start" at bounding box center [426, 251] width 54 height 15
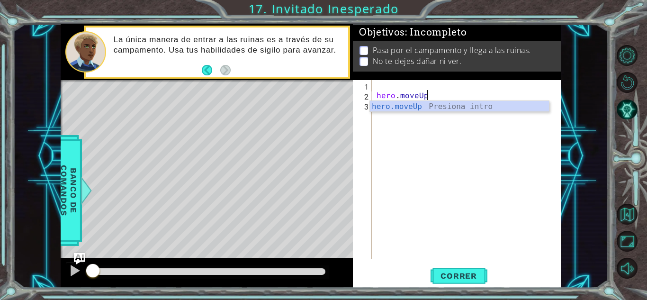
scroll to position [0, 3]
type textarea "hero.moveUp()"
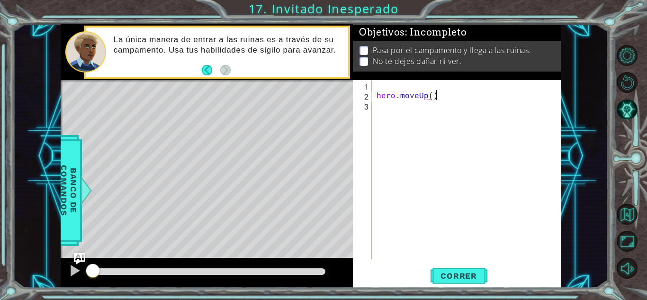
scroll to position [0, 0]
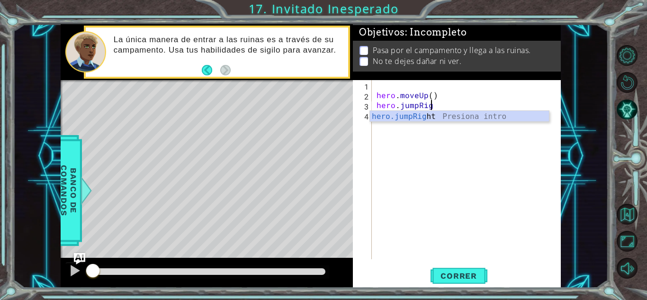
type textarea "hero.jumpRight"
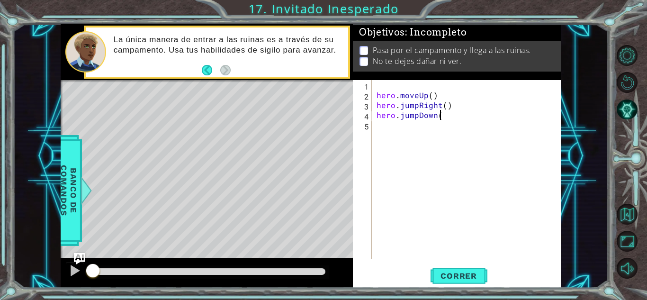
scroll to position [0, 4]
type textarea "hero.jumpDown()"
type textarea "hero.sneakUp(2)"
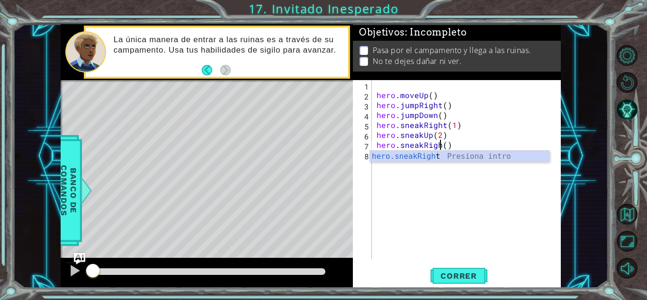
scroll to position [0, 4]
type textarea "hero.sneakRight(2)"
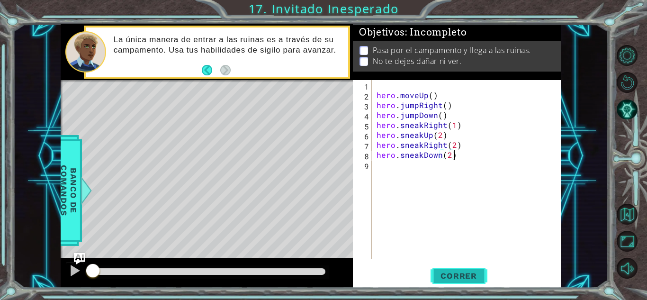
type textarea "hero.sneakDown(2)"
click at [445, 277] on span "Correr" at bounding box center [458, 275] width 55 height 9
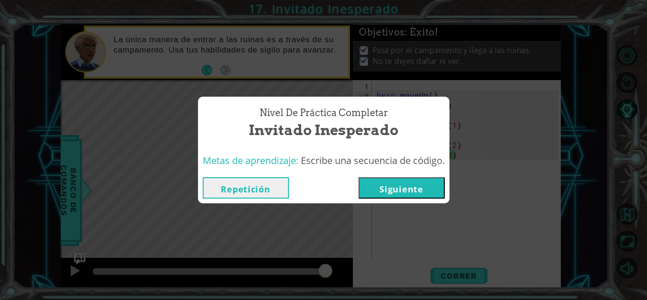
click at [410, 186] on button "Siguiente" at bounding box center [402, 187] width 86 height 21
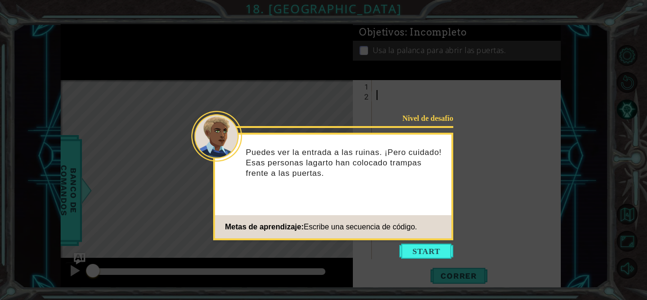
drag, startPoint x: 417, startPoint y: 247, endPoint x: 419, endPoint y: 255, distance: 8.3
click at [418, 252] on button "Start" at bounding box center [426, 251] width 54 height 15
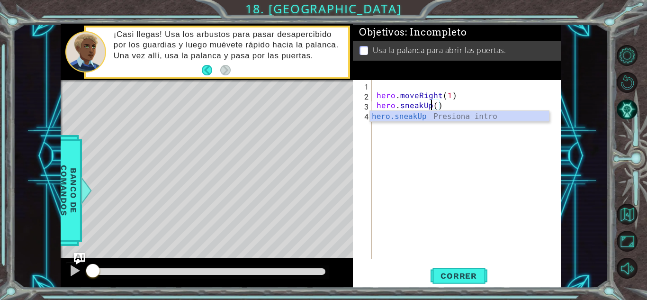
scroll to position [0, 3]
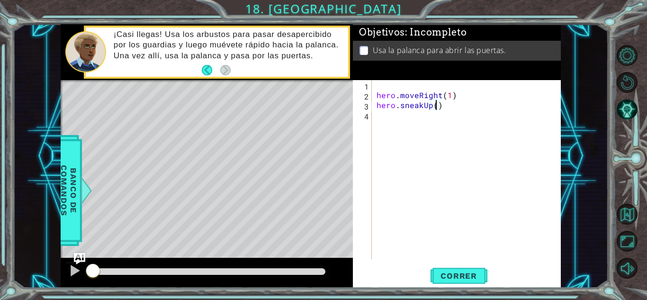
type textarea "hero.sneakUp(2)"
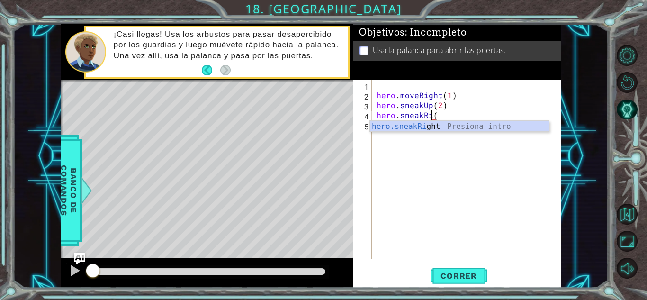
scroll to position [0, 4]
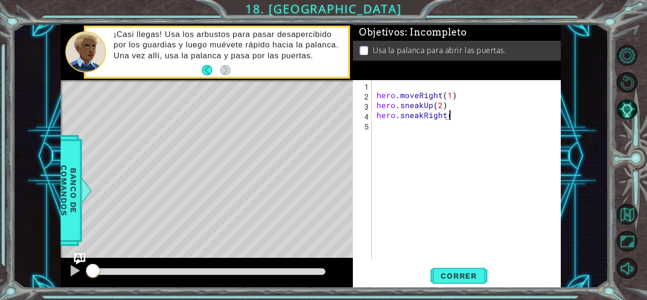
type textarea "hero.sneakRight()"
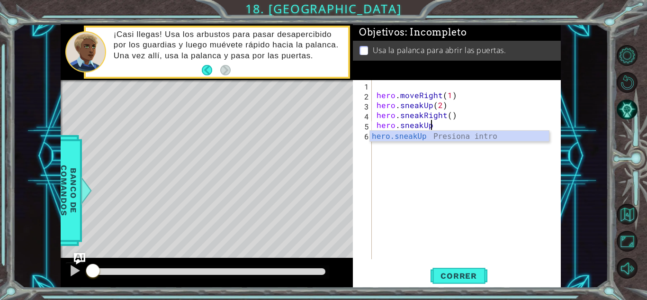
type textarea "hero.sneakUp()"
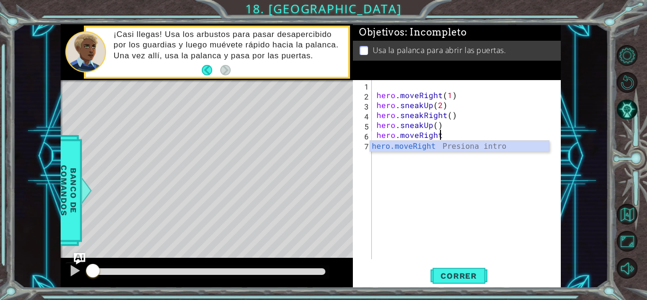
scroll to position [0, 4]
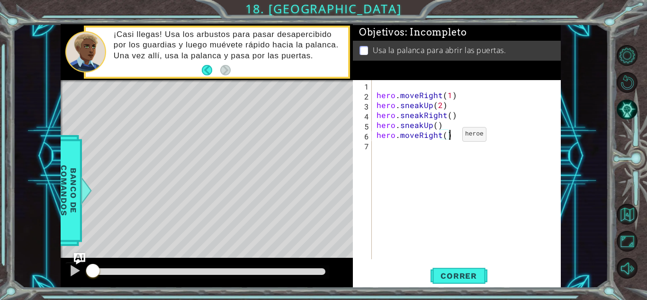
click at [446, 136] on div "hero . moveRight ( 1 ) hero . sneakUp ( 2 ) hero . sneakRight ( ) hero . sneakU…" at bounding box center [469, 179] width 189 height 199
type textarea "hero.moveRight(2)"
click at [465, 270] on button "Correr" at bounding box center [459, 275] width 57 height 21
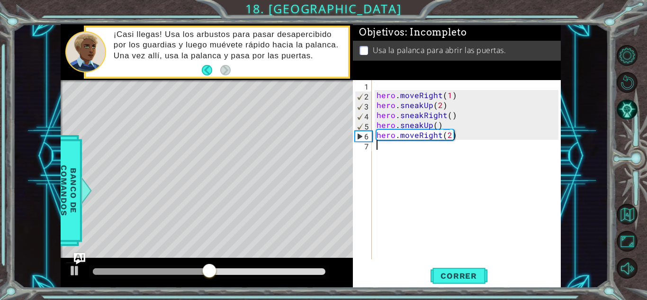
click at [488, 149] on div "hero . moveRight ( 1 ) hero . sneakUp ( 2 ) hero . sneakRight ( ) hero . sneakU…" at bounding box center [469, 179] width 189 height 199
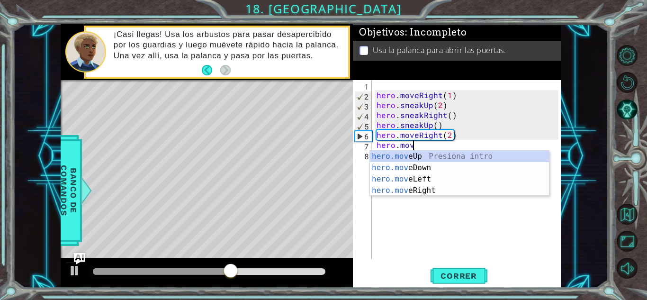
scroll to position [0, 2]
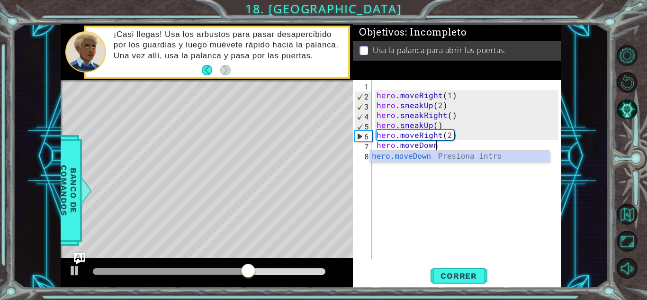
type textarea "hero.moveDown()"
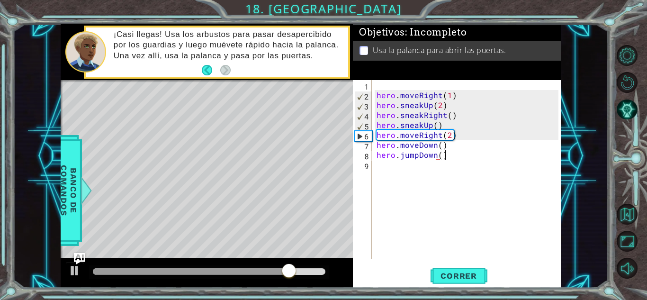
scroll to position [0, 4]
type textarea "hero.jumpDown()"
click at [445, 275] on span "Correr" at bounding box center [458, 275] width 55 height 9
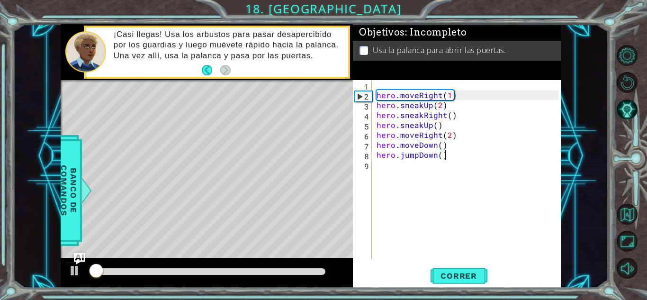
click at [279, 267] on div at bounding box center [209, 271] width 240 height 13
click at [287, 271] on div at bounding box center [209, 271] width 233 height 7
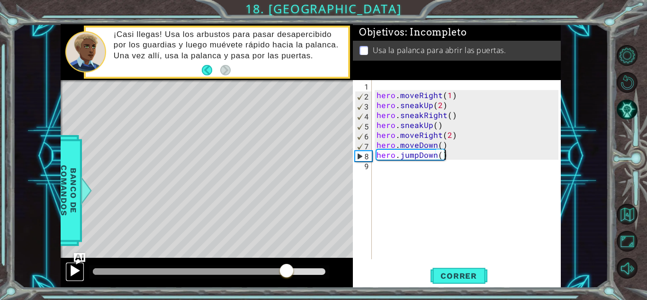
click at [70, 273] on div at bounding box center [75, 270] width 12 height 12
click at [484, 176] on div "hero . moveRight ( 1 ) hero . sneakUp ( 2 ) hero . sneakRight ( ) hero . sneakU…" at bounding box center [469, 179] width 189 height 199
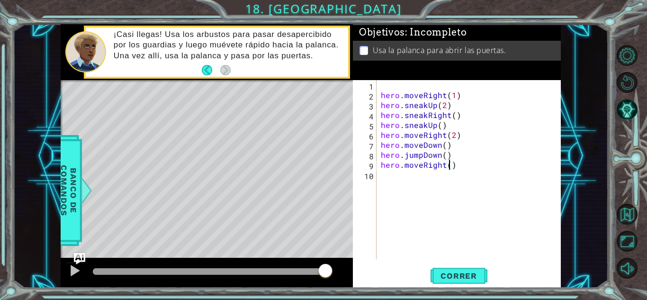
type textarea "hero.moveRight(2)"
type textarea "hero.jumpUp()"
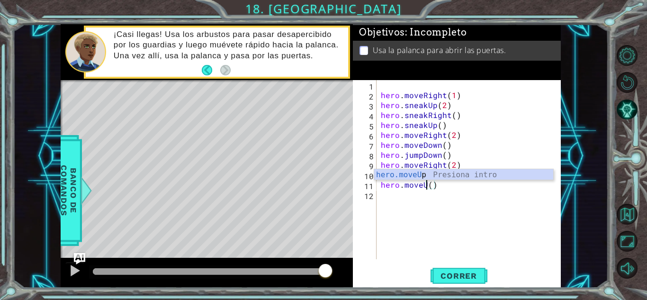
type textarea "hero.moveUp()"
click at [433, 195] on div "hero . moveRight ( 1 ) hero . sneakUp ( 2 ) hero . sneakRight ( ) hero . sneakU…" at bounding box center [471, 179] width 184 height 199
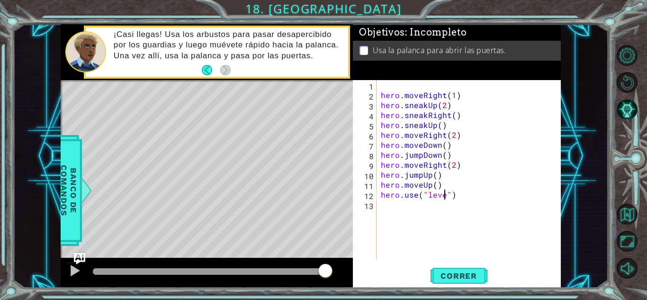
scroll to position [0, 4]
type textarea "hero.use("lever")"
click at [445, 273] on span "Correr" at bounding box center [458, 275] width 55 height 9
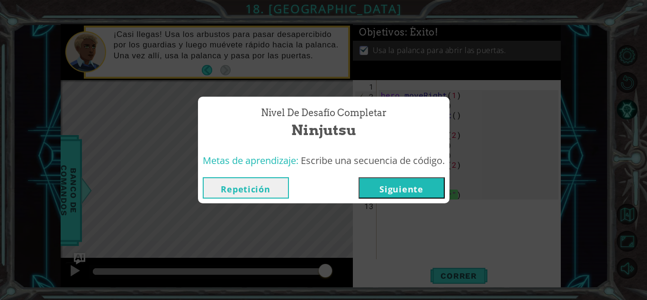
click at [417, 193] on button "Siguiente" at bounding box center [402, 187] width 86 height 21
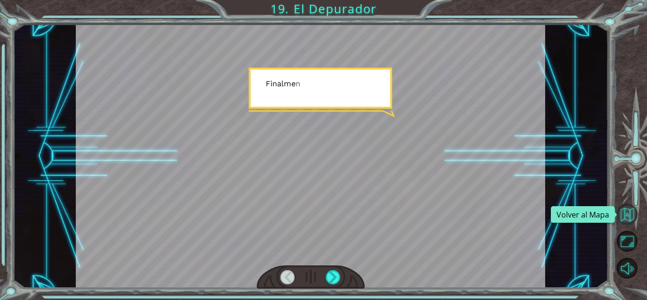
click at [624, 204] on button "Volver al Mapa" at bounding box center [627, 214] width 21 height 21
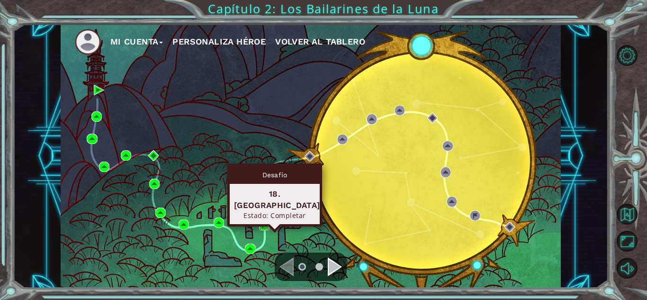
click at [267, 224] on img at bounding box center [264, 225] width 10 height 10
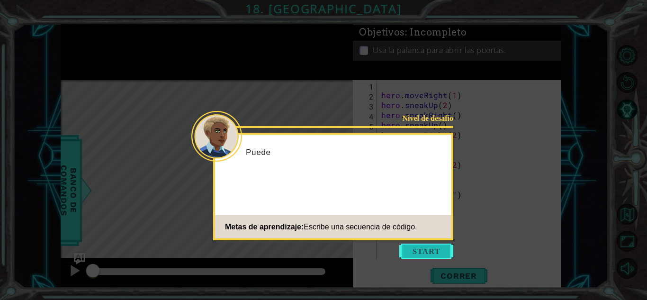
click at [415, 256] on button "Start" at bounding box center [426, 251] width 54 height 15
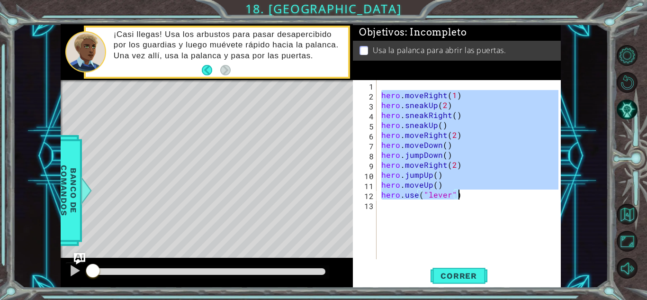
drag, startPoint x: 381, startPoint y: 96, endPoint x: 495, endPoint y: 197, distance: 151.7
click at [495, 197] on div "hero . moveRight ( 1 ) hero . sneakUp ( 2 ) hero . sneakRight ( ) hero . sneakU…" at bounding box center [472, 179] width 184 height 199
type textarea "hero.moveUp() hero.use("lever")"
click at [388, 82] on div "hero . moveRight ( 1 ) hero . sneakUp ( 2 ) hero . sneakRight ( ) hero . sneakU…" at bounding box center [472, 179] width 184 height 199
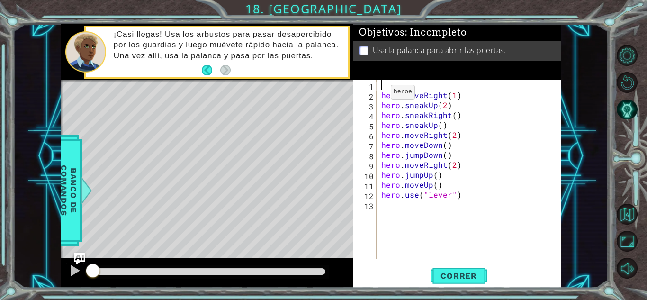
click at [377, 96] on div "1 2 3 4 5 6 7 8 9 10 11 12 13 hero . moveRight ( 1 ) hero . sneakUp ( 2 ) hero …" at bounding box center [456, 169] width 206 height 179
click at [377, 95] on div "1 2 3 4 5 6 7 8 9 10 11 12 13 hero . moveRight ( 1 ) hero . sneakUp ( 2 ) hero …" at bounding box center [456, 169] width 206 height 179
click at [381, 94] on div "hero . moveRight ( 1 ) hero . sneakUp ( 2 ) hero . sneakRight ( ) hero . sneakU…" at bounding box center [472, 179] width 184 height 199
type textarea "hero.moveRight(1)"
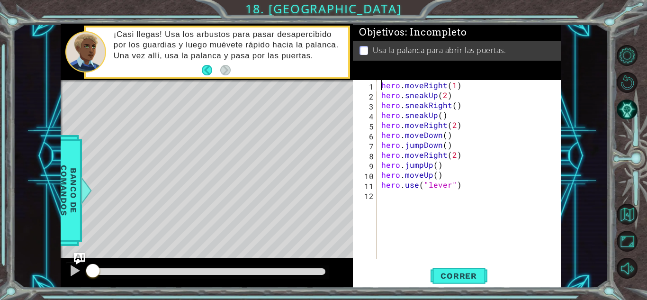
click at [395, 201] on div "hero . moveRight ( 1 ) hero . sneakUp ( 2 ) hero . sneakRight ( ) hero . sneakU…" at bounding box center [472, 179] width 184 height 199
drag, startPoint x: 381, startPoint y: 86, endPoint x: 462, endPoint y: 83, distance: 80.6
click at [462, 83] on div "hero . moveRight ( 1 ) hero . sneakUp ( 2 ) hero . sneakRight ( ) hero . sneakU…" at bounding box center [472, 179] width 184 height 199
drag, startPoint x: 382, startPoint y: 94, endPoint x: 467, endPoint y: 97, distance: 84.4
click at [467, 97] on div "hero . moveRight ( 1 ) hero . sneakUp ( 2 ) hero . sneakRight ( ) hero . sneakU…" at bounding box center [472, 179] width 184 height 199
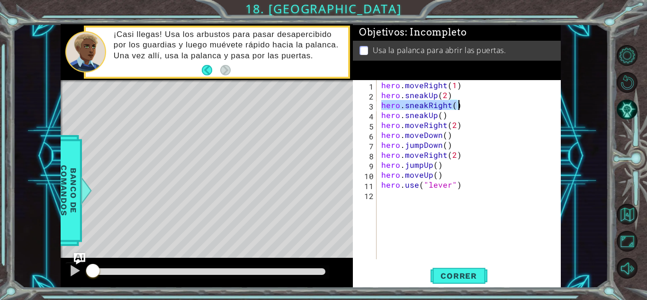
drag, startPoint x: 380, startPoint y: 103, endPoint x: 495, endPoint y: 106, distance: 115.6
click at [495, 106] on div "hero . moveRight ( 1 ) hero . sneakUp ( 2 ) hero . sneakRight ( ) hero . sneakU…" at bounding box center [472, 179] width 184 height 199
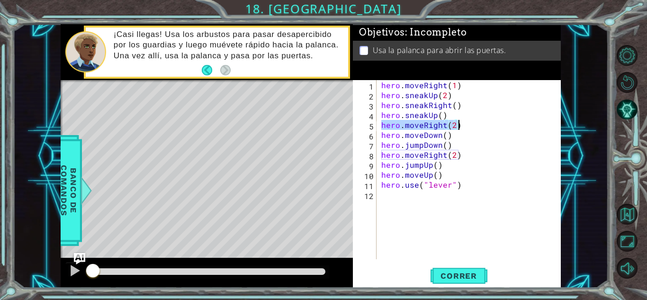
drag, startPoint x: 382, startPoint y: 125, endPoint x: 465, endPoint y: 124, distance: 82.9
click at [465, 124] on div "hero . moveRight ( 1 ) hero . sneakUp ( 2 ) hero . sneakRight ( ) hero . sneakU…" at bounding box center [472, 179] width 184 height 199
drag, startPoint x: 383, startPoint y: 134, endPoint x: 467, endPoint y: 136, distance: 83.9
click at [467, 136] on div "hero . moveRight ( 1 ) hero . sneakUp ( 2 ) hero . sneakRight ( ) hero . sneakU…" at bounding box center [472, 179] width 184 height 199
drag, startPoint x: 381, startPoint y: 143, endPoint x: 453, endPoint y: 142, distance: 72.0
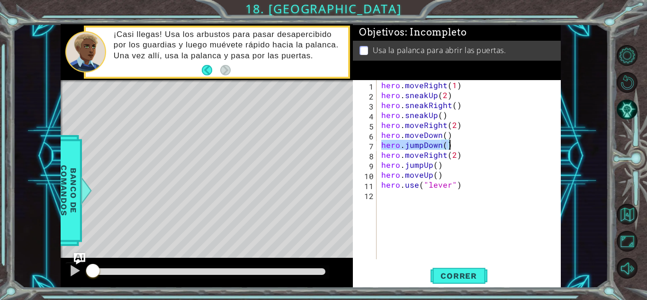
click at [453, 142] on div "hero . moveRight ( 1 ) hero . sneakUp ( 2 ) hero . sneakRight ( ) hero . sneakU…" at bounding box center [472, 179] width 184 height 199
drag, startPoint x: 382, startPoint y: 164, endPoint x: 469, endPoint y: 164, distance: 86.7
click at [469, 164] on div "hero . moveRight ( 1 ) hero . sneakUp ( 2 ) hero . sneakRight ( ) hero . sneakU…" at bounding box center [472, 179] width 184 height 199
drag, startPoint x: 381, startPoint y: 174, endPoint x: 456, endPoint y: 174, distance: 75.3
click at [456, 174] on div "hero . moveRight ( 1 ) hero . sneakUp ( 2 ) hero . sneakRight ( ) hero . sneakU…" at bounding box center [472, 179] width 184 height 199
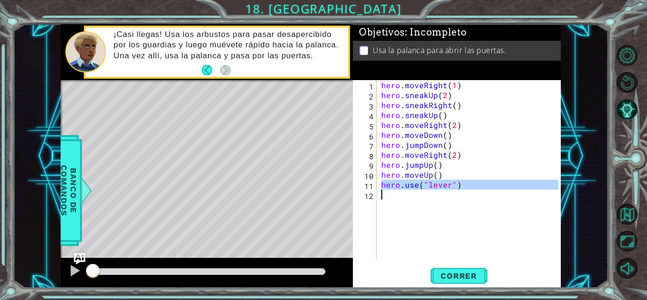
drag, startPoint x: 382, startPoint y: 186, endPoint x: 493, endPoint y: 190, distance: 110.5
click at [493, 190] on div "hero . moveRight ( 1 ) hero . sneakUp ( 2 ) hero . sneakRight ( ) hero . sneakU…" at bounding box center [472, 179] width 184 height 199
type textarea "hero.use("lever")"
